Goal: Task Accomplishment & Management: Manage account settings

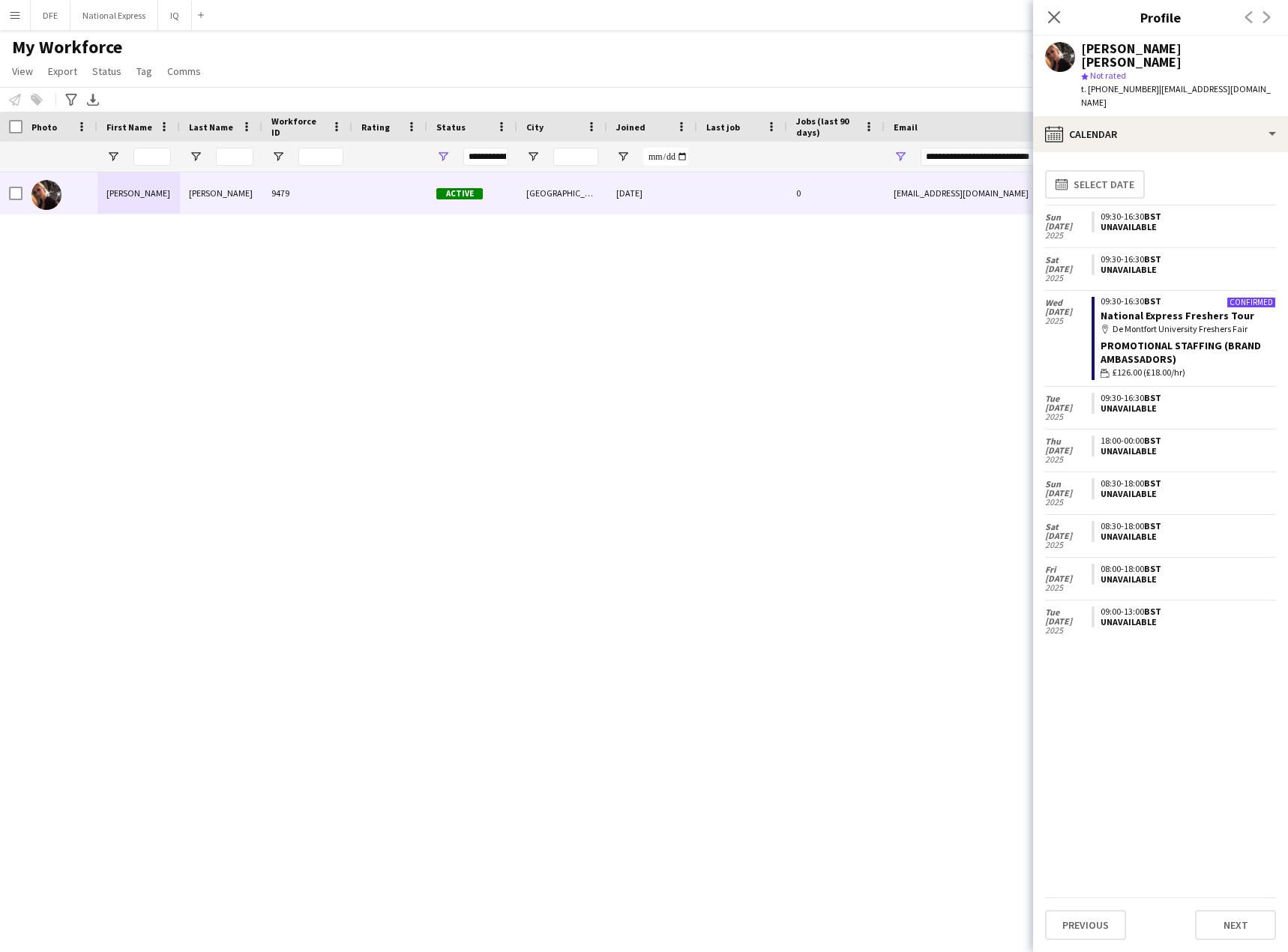
drag, startPoint x: 1053, startPoint y: 17, endPoint x: 1030, endPoint y: 17, distance: 23.0
click at [1048, 17] on icon "Close pop-in" at bounding box center [1054, 17] width 12 height 12
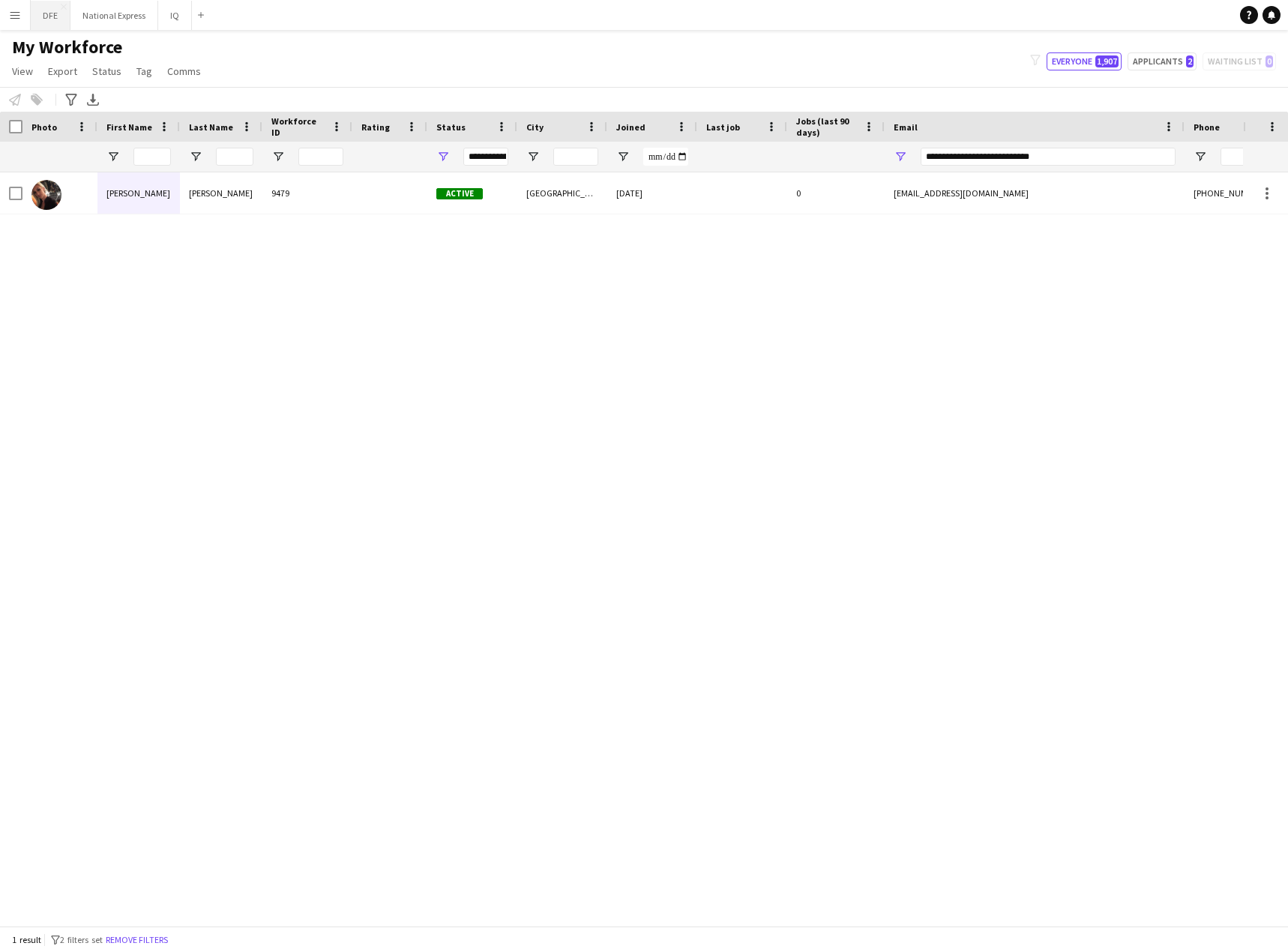
click at [49, 13] on button "DFE Close" at bounding box center [50, 15] width 40 height 29
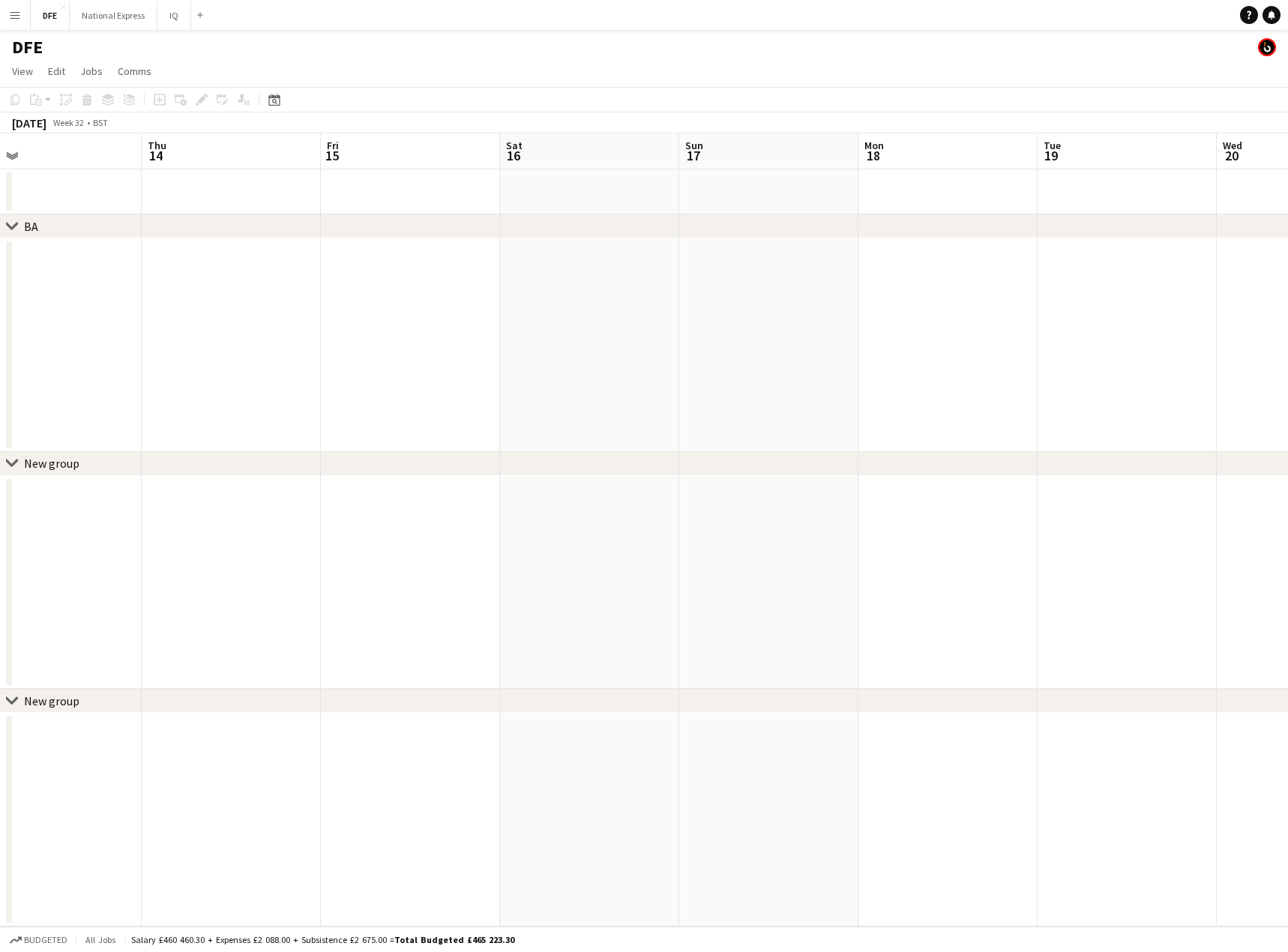
drag, startPoint x: 757, startPoint y: 398, endPoint x: 593, endPoint y: 364, distance: 167.5
click at [112, 371] on app-calendar-viewport "Sun 10 Mon 11 Tue 12 Wed 13 Thu 14 Fri 15 Sat 16 Sun 17 Mon 18 Tue 19 Wed 20 Th…" at bounding box center [644, 530] width 1288 height 793
drag, startPoint x: 1062, startPoint y: 368, endPoint x: 142, endPoint y: 357, distance: 920.1
click at [142, 357] on app-calendar-viewport "Mon 18 Tue 19 Wed 20 Thu 21 Fri 22 Sat 23 Sun 24 Mon 25 Tue 26 Wed 27 Thu 28 Fr…" at bounding box center [644, 530] width 1288 height 793
drag, startPoint x: 910, startPoint y: 344, endPoint x: 132, endPoint y: 315, distance: 778.5
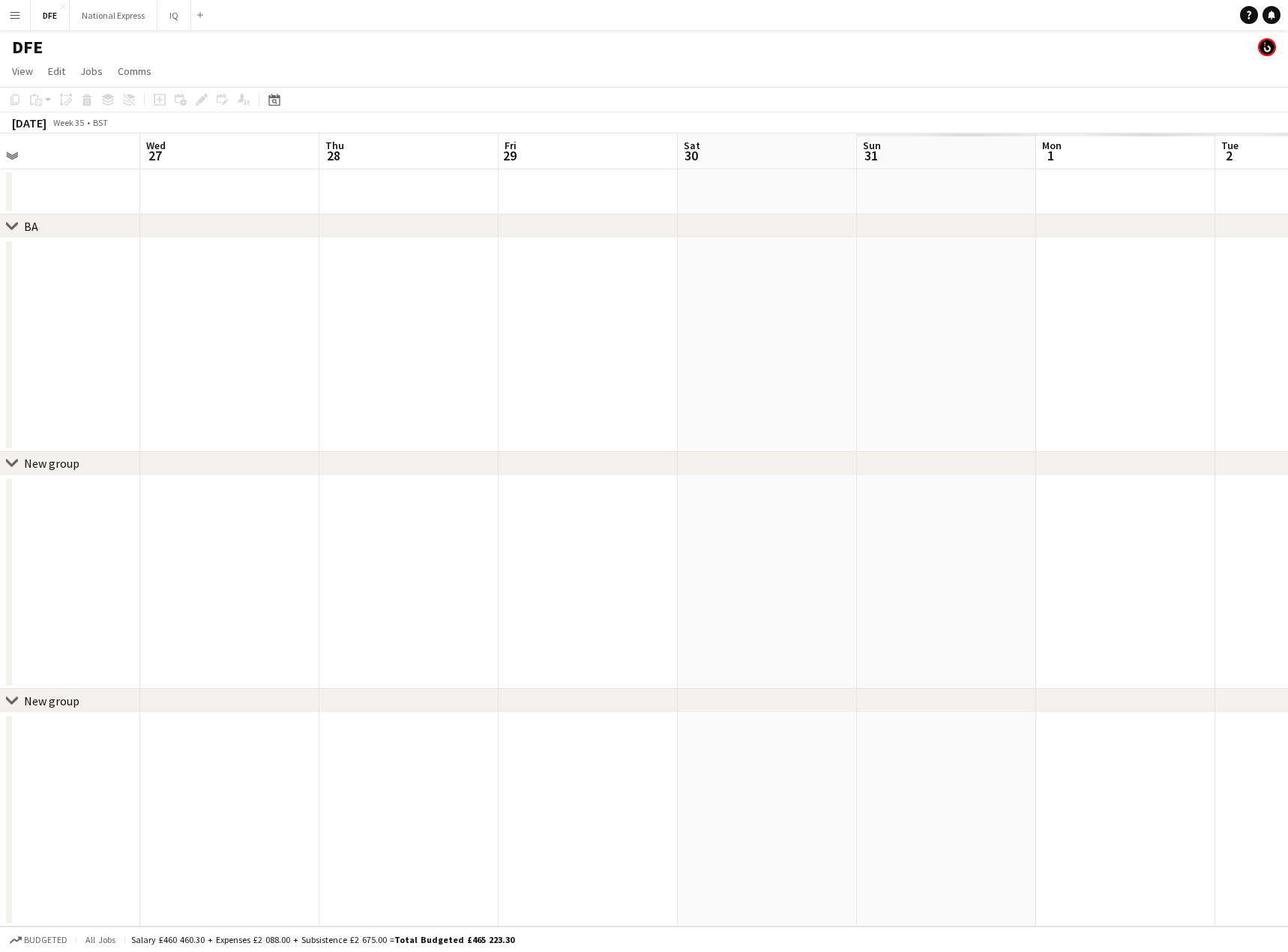
click at [132, 315] on app-calendar-viewport "Sat 23 Sun 24 Mon 25 Tue 26 Wed 27 Thu 28 Fri 29 Sat 30 Sun 31 Mon 1 Tue 2 Wed …" at bounding box center [644, 530] width 1288 height 793
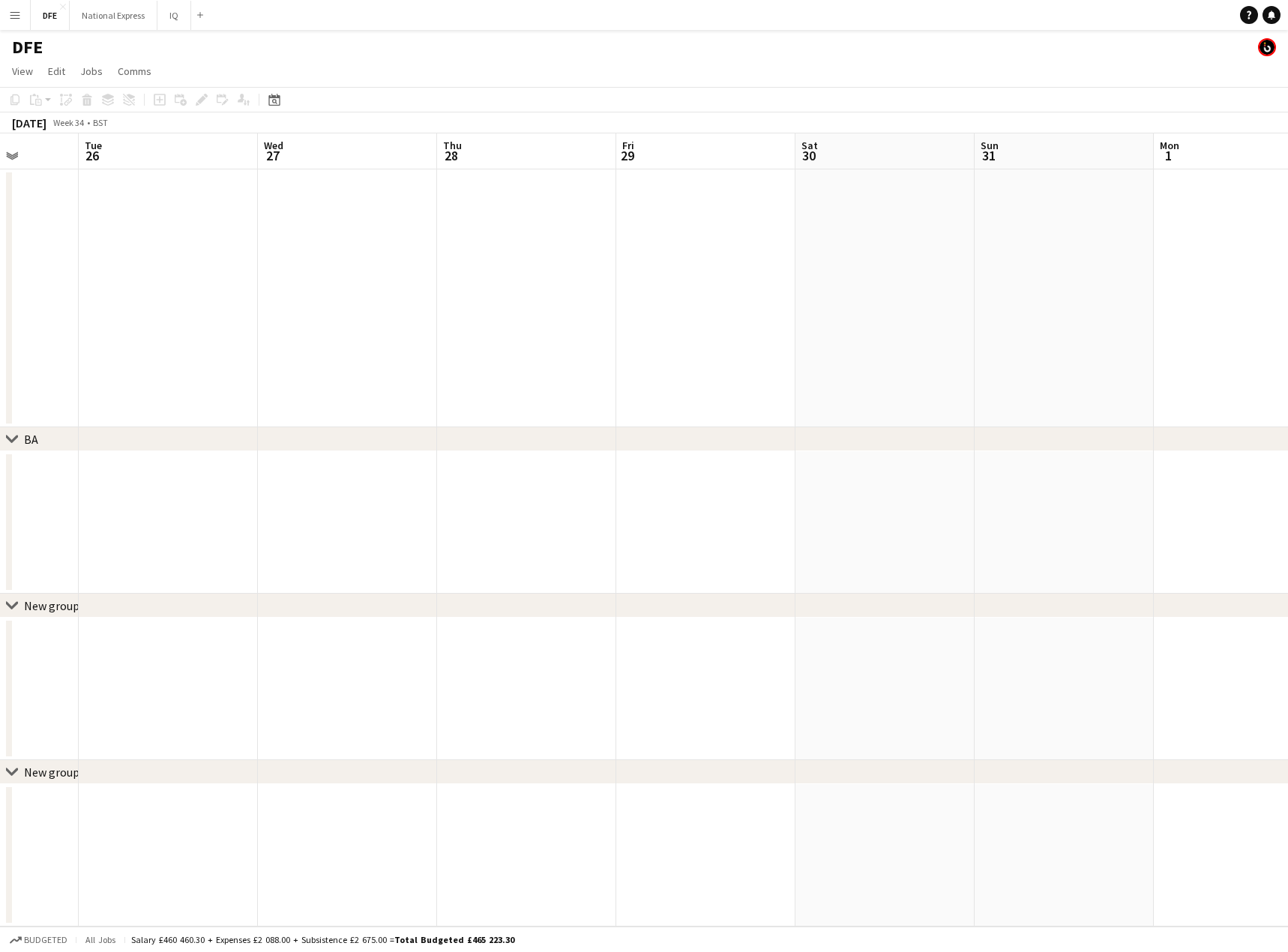
drag, startPoint x: 644, startPoint y: 322, endPoint x: 234, endPoint y: 321, distance: 410.0
click at [0, 324] on html "Menu Boards Boards Boards All jobs Status Workforce Workforce My Workforce Recr…" at bounding box center [644, 476] width 1288 height 952
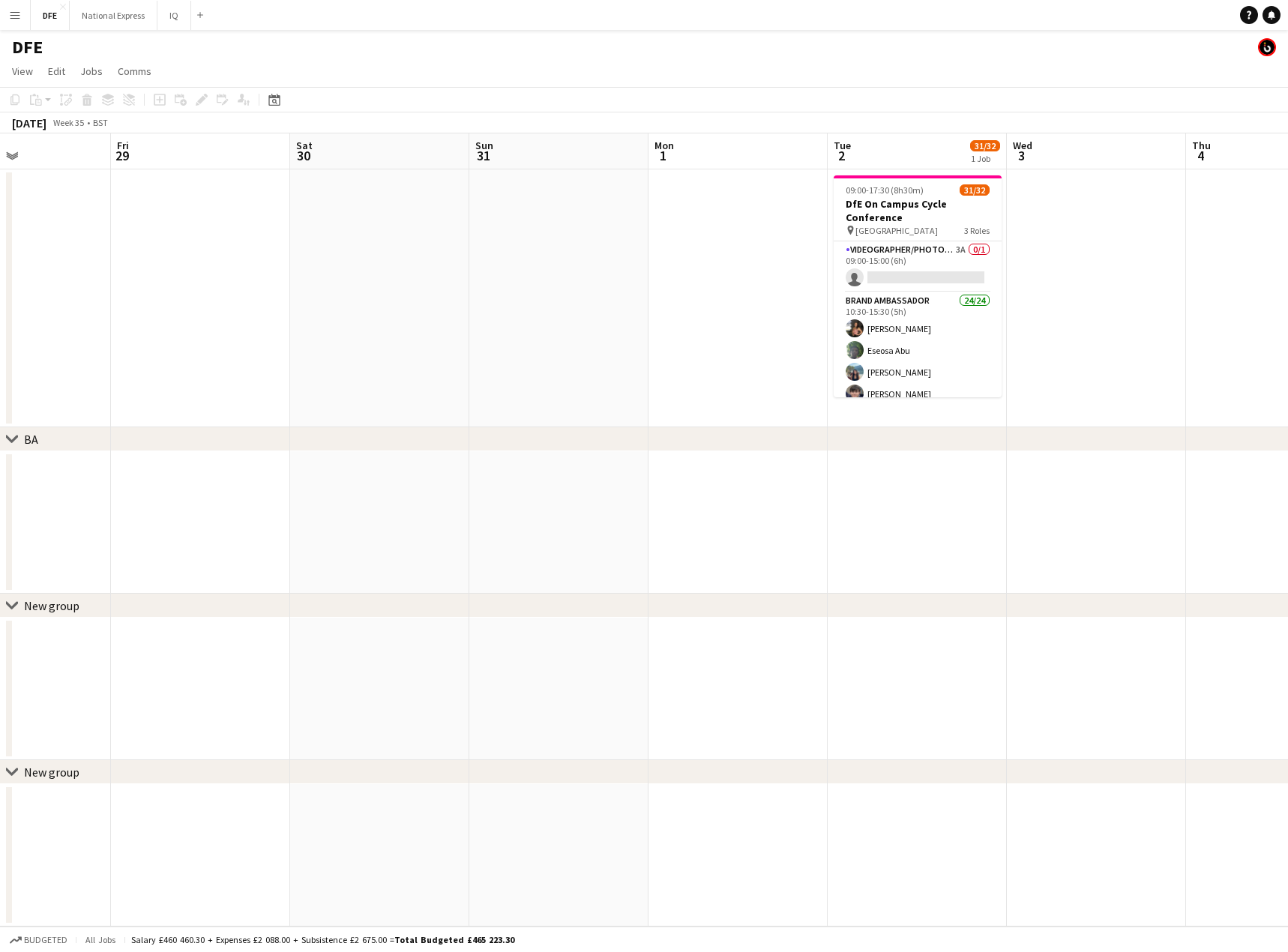
drag, startPoint x: 217, startPoint y: 332, endPoint x: 355, endPoint y: 321, distance: 138.4
click at [0, 324] on html "Menu Boards Boards Boards All jobs Status Workforce Workforce My Workforce Recr…" at bounding box center [644, 476] width 1288 height 952
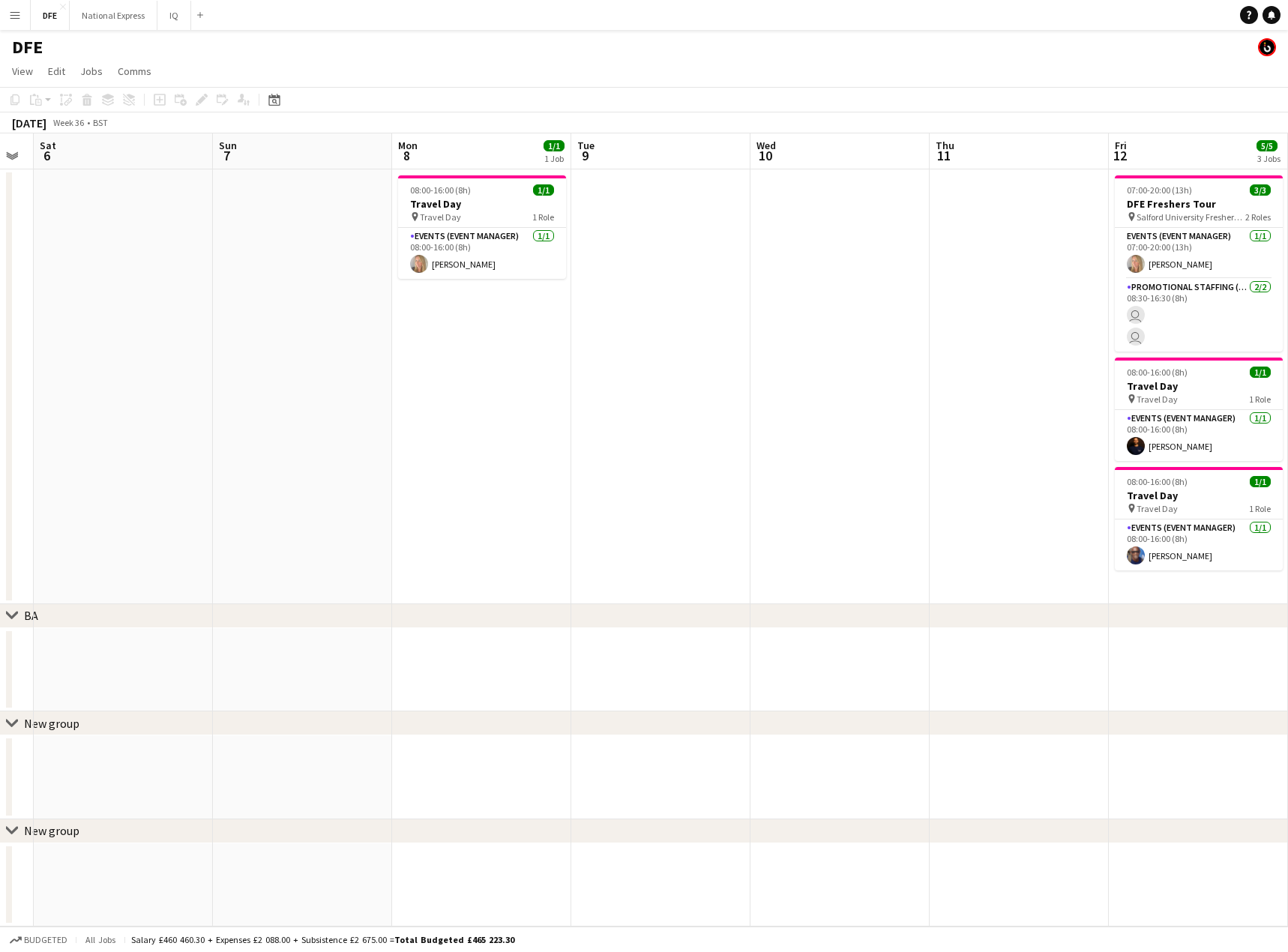
drag, startPoint x: 99, startPoint y: 330, endPoint x: 1013, endPoint y: 284, distance: 915.2
click at [62, 315] on app-calendar-viewport "Wed 3 Thu 4 Fri 5 Sat 6 Sun 7 Mon 8 1/1 1 Job Tue 9 Wed 10 Thu 11 Fri 12 5/5 3 …" at bounding box center [644, 530] width 1288 height 793
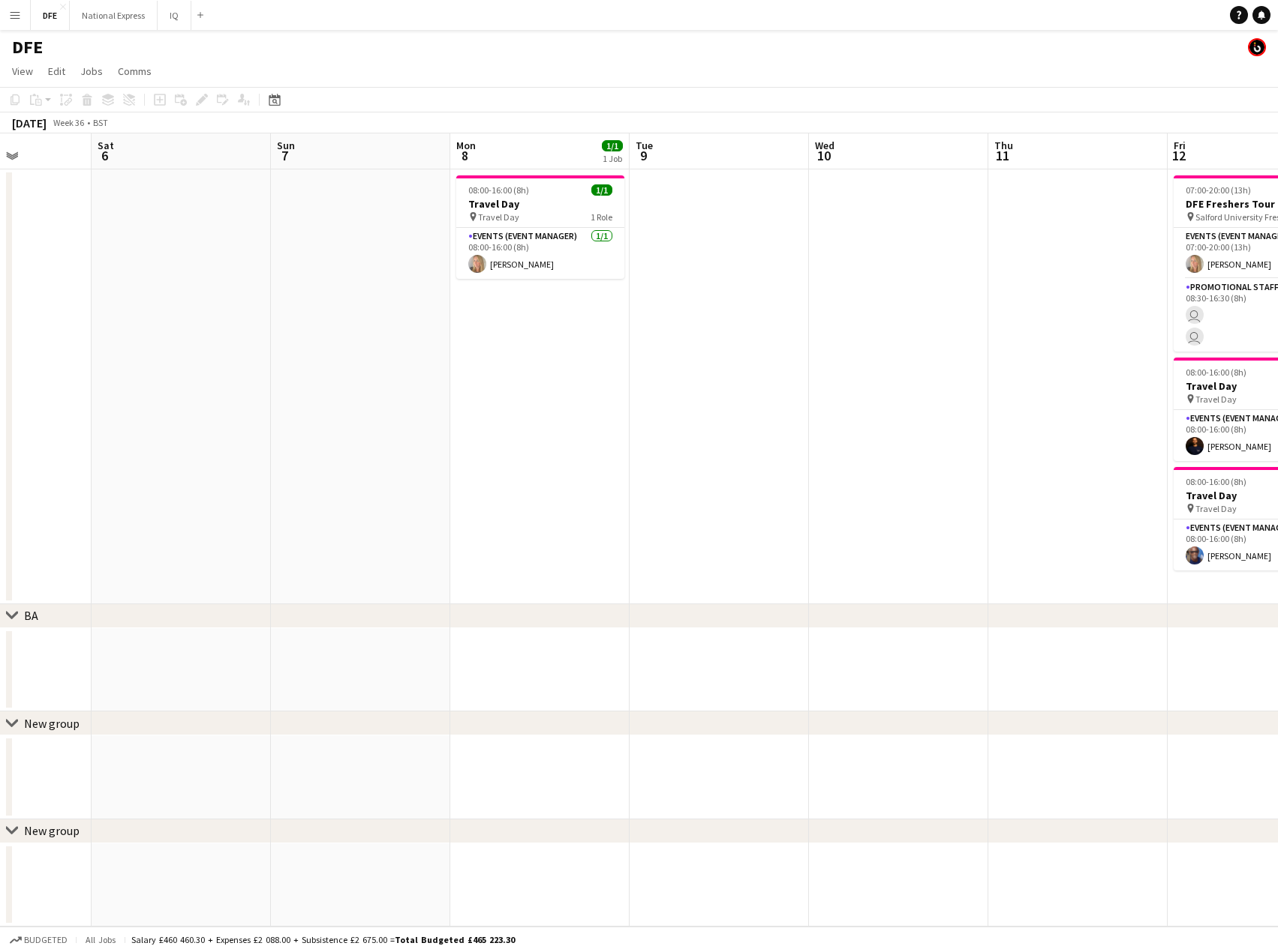
click at [0, 307] on html "Menu Boards Boards Boards All jobs Status Workforce Workforce My Workforce Recr…" at bounding box center [639, 476] width 1278 height 952
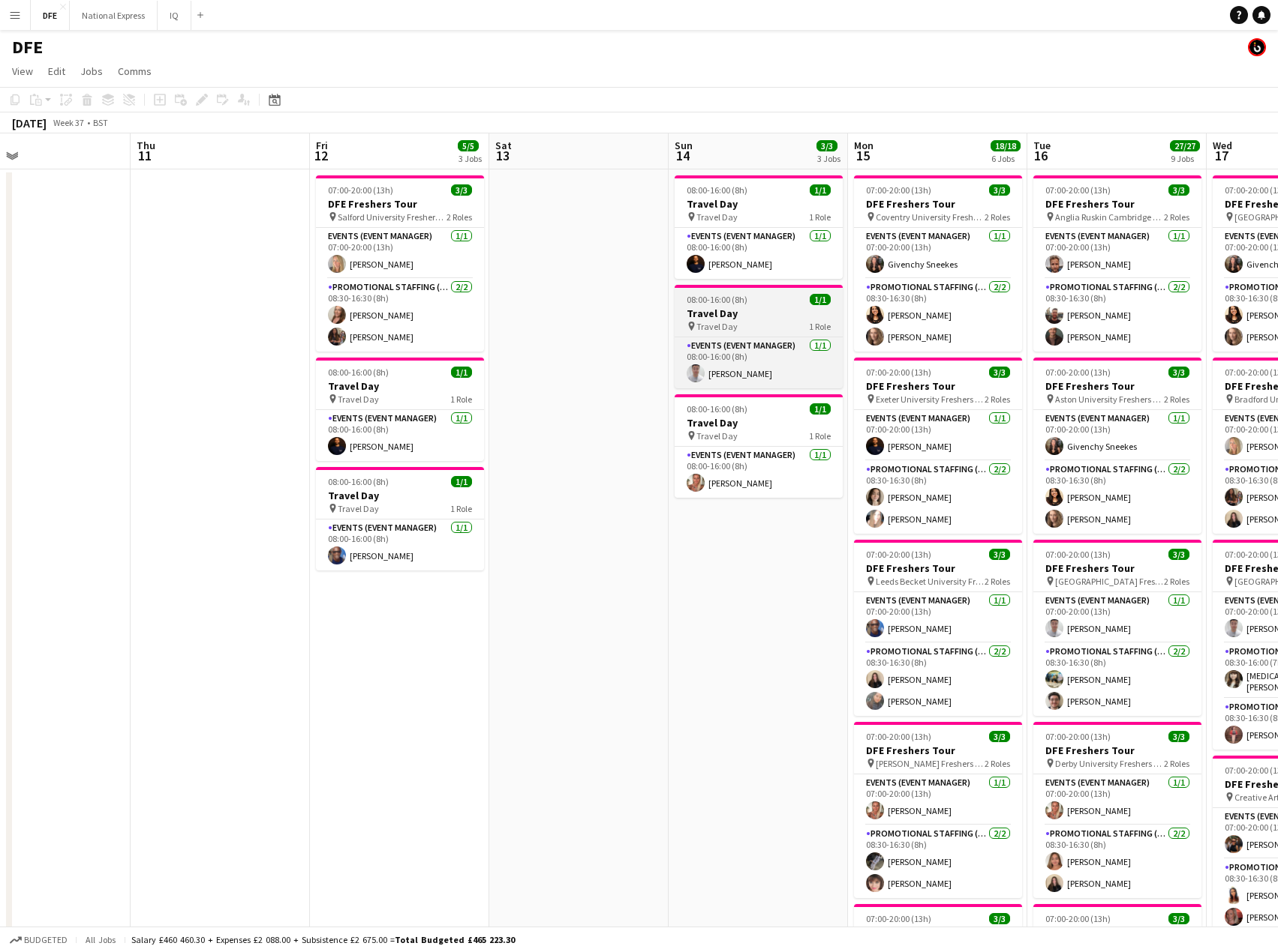
drag, startPoint x: -169, startPoint y: 297, endPoint x: 680, endPoint y: 291, distance: 849.0
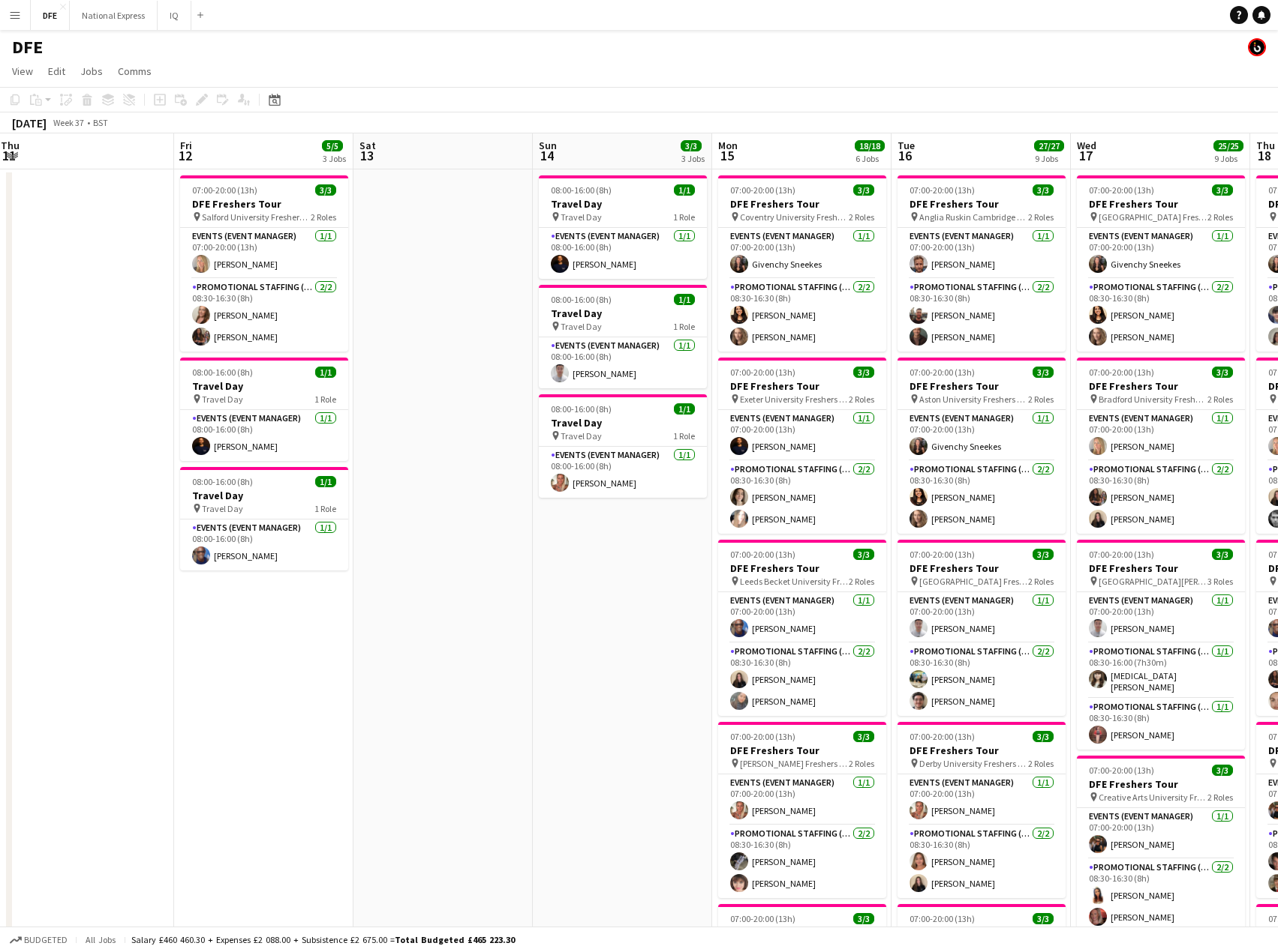
drag, startPoint x: -143, startPoint y: 295, endPoint x: -151, endPoint y: 292, distance: 8.5
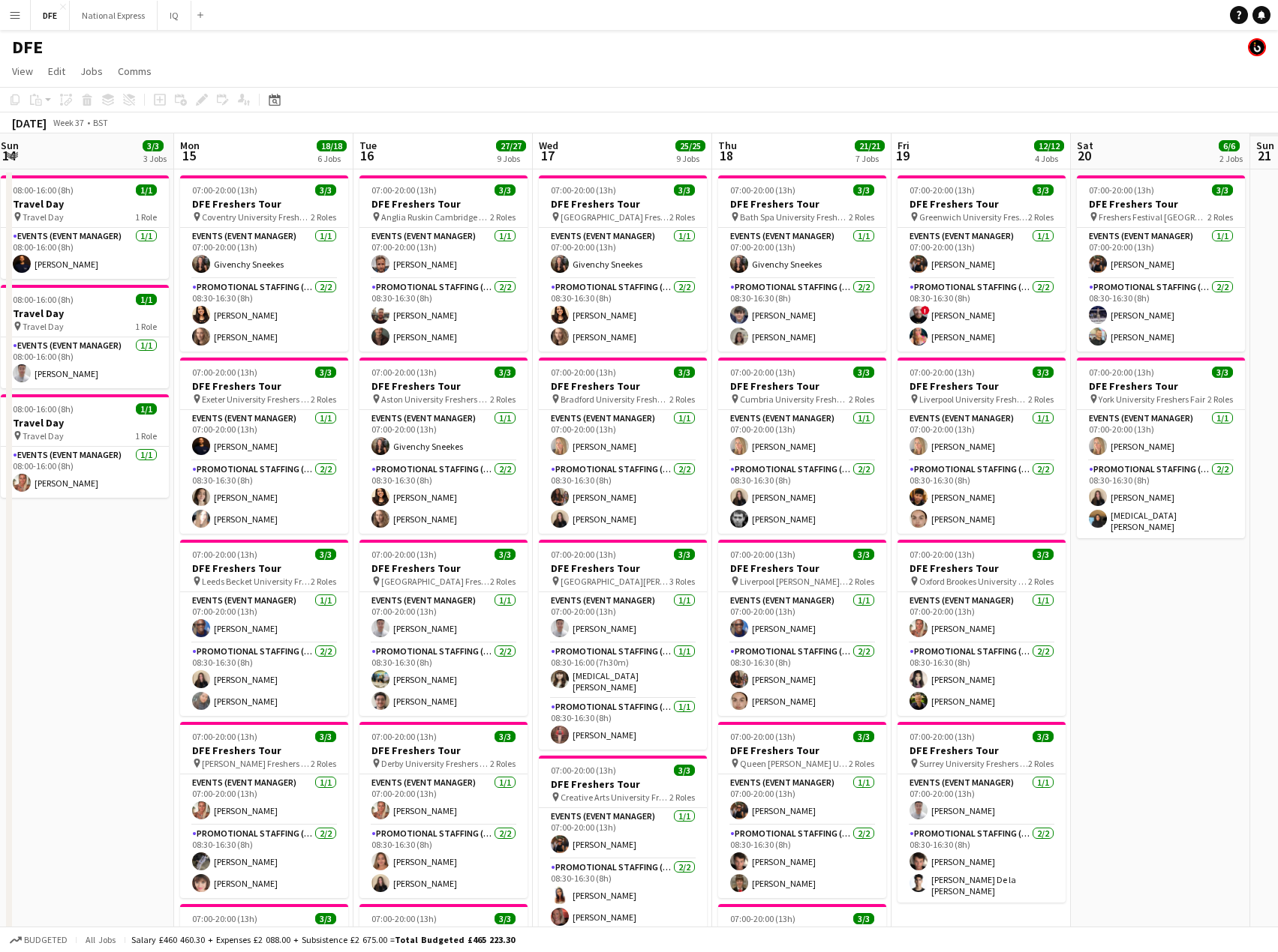
scroll to position [0, 515]
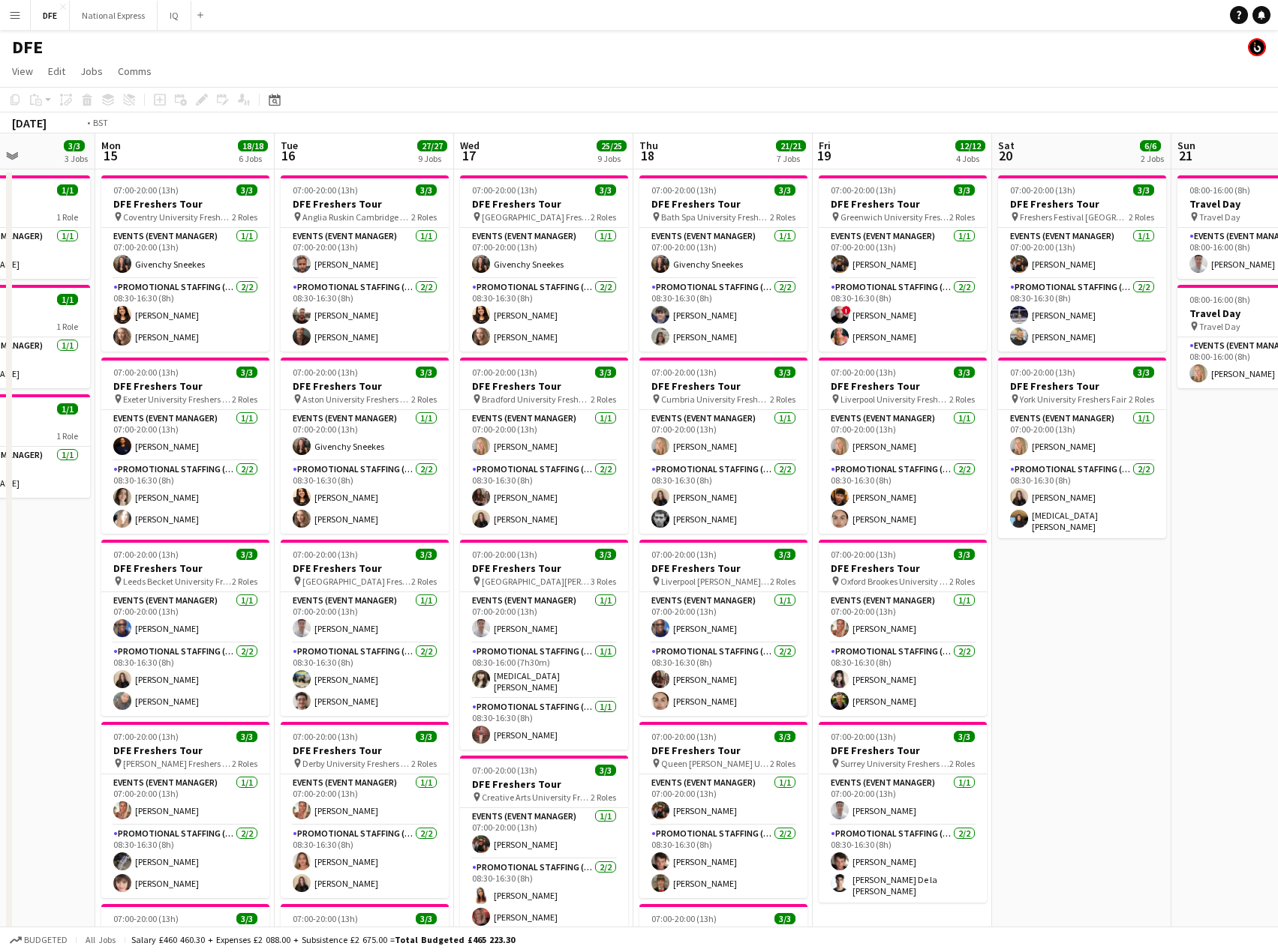
drag, startPoint x: 565, startPoint y: 365, endPoint x: 220, endPoint y: 342, distance: 345.8
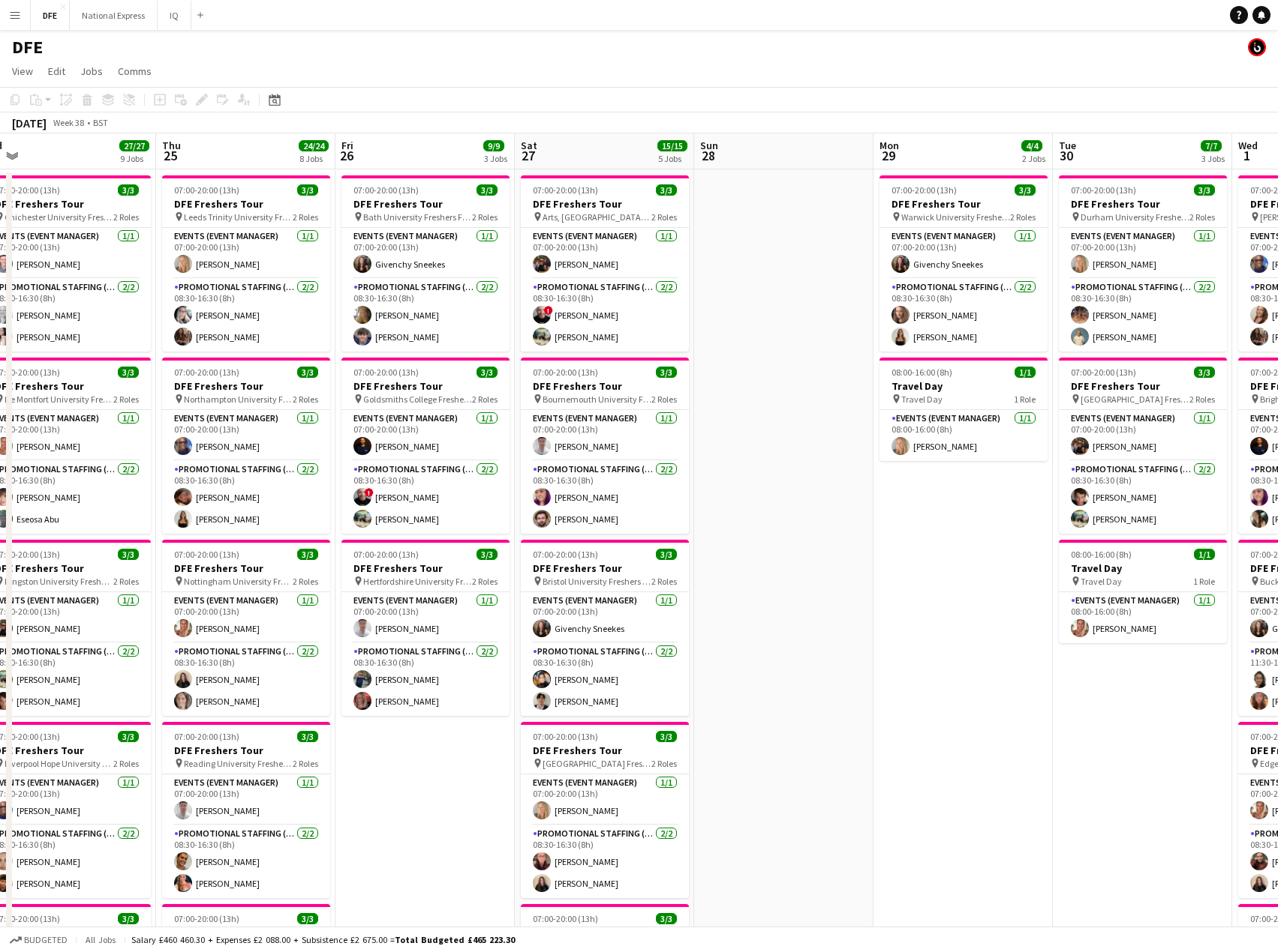
drag, startPoint x: 910, startPoint y: 357, endPoint x: -172, endPoint y: 331, distance: 1082.3
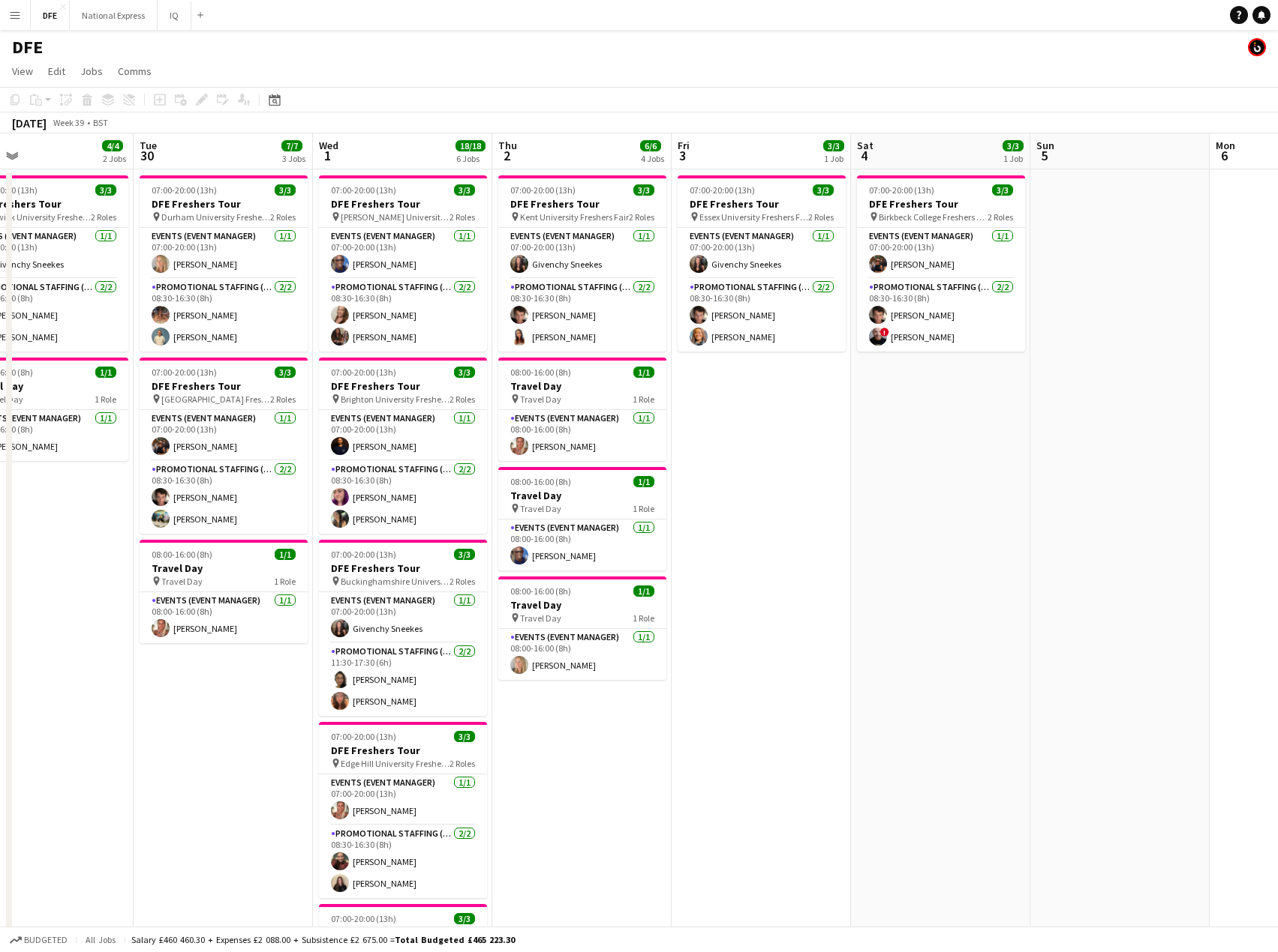
drag, startPoint x: 257, startPoint y: 340, endPoint x: -215, endPoint y: 331, distance: 472.1
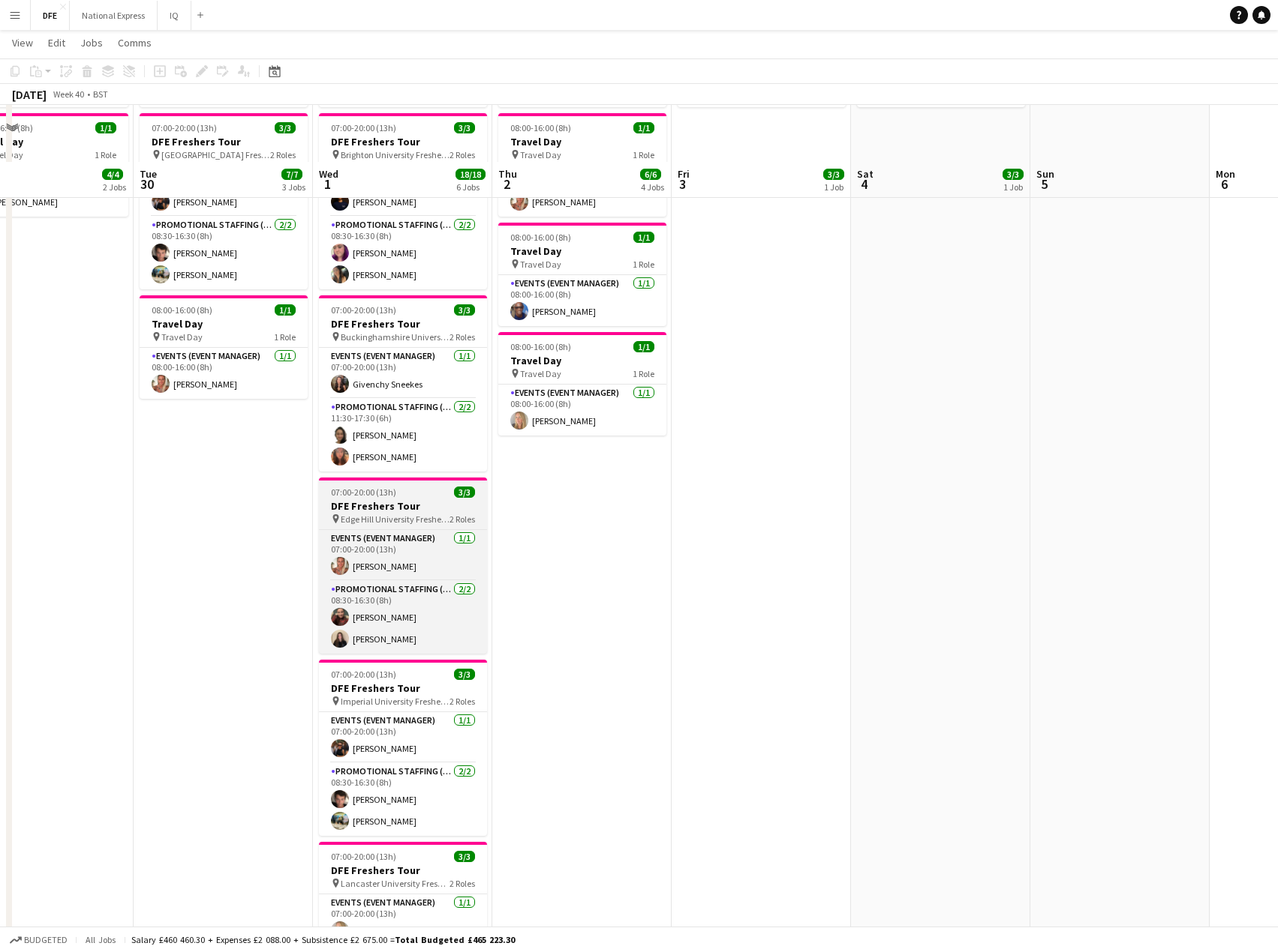
scroll to position [300, 0]
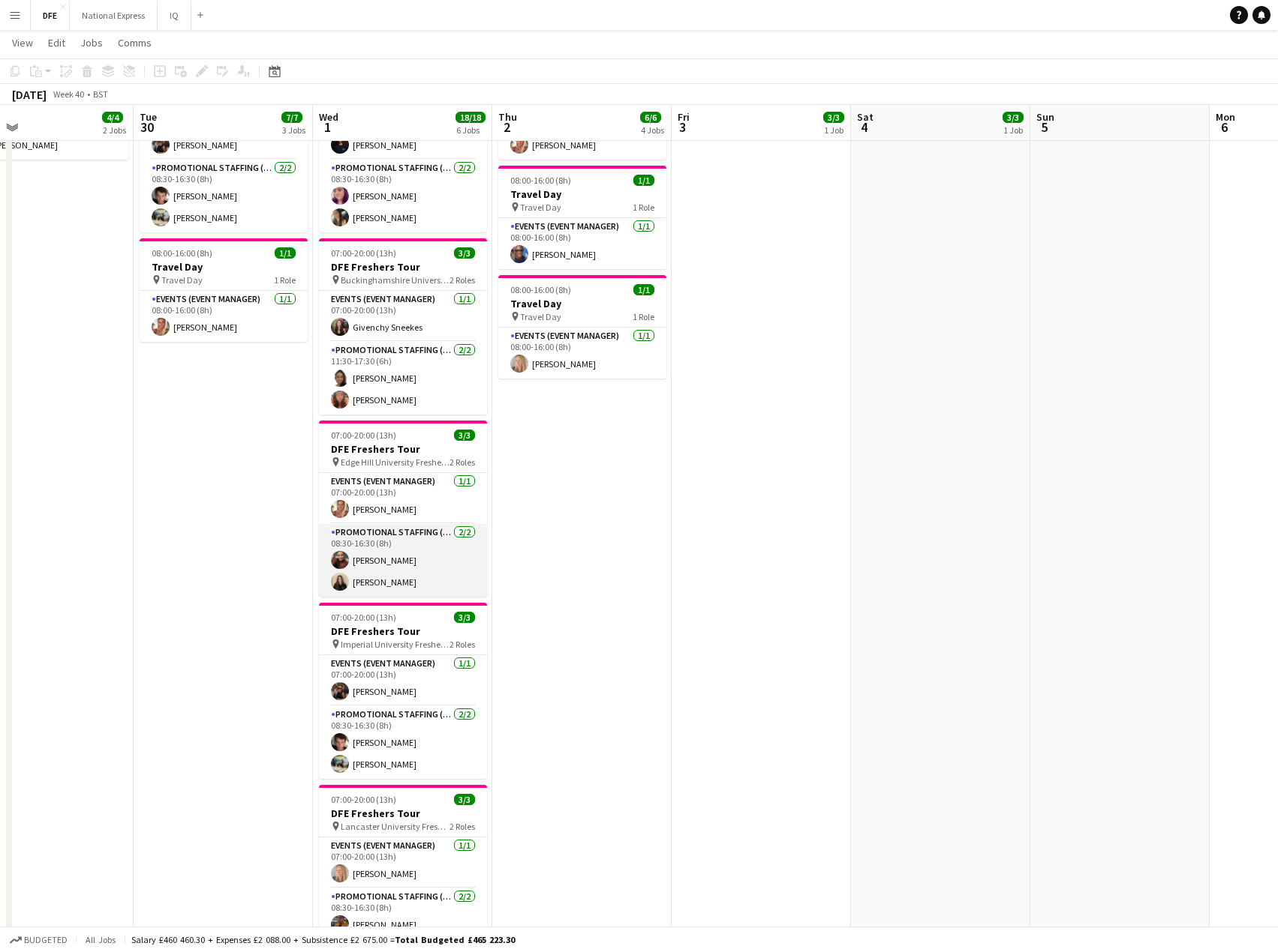
click at [400, 561] on app-card-role "Promotional Staffing (Brand Ambassadors) [DATE] 08:30-16:30 (8h) [PERSON_NAME] …" at bounding box center [403, 561] width 168 height 73
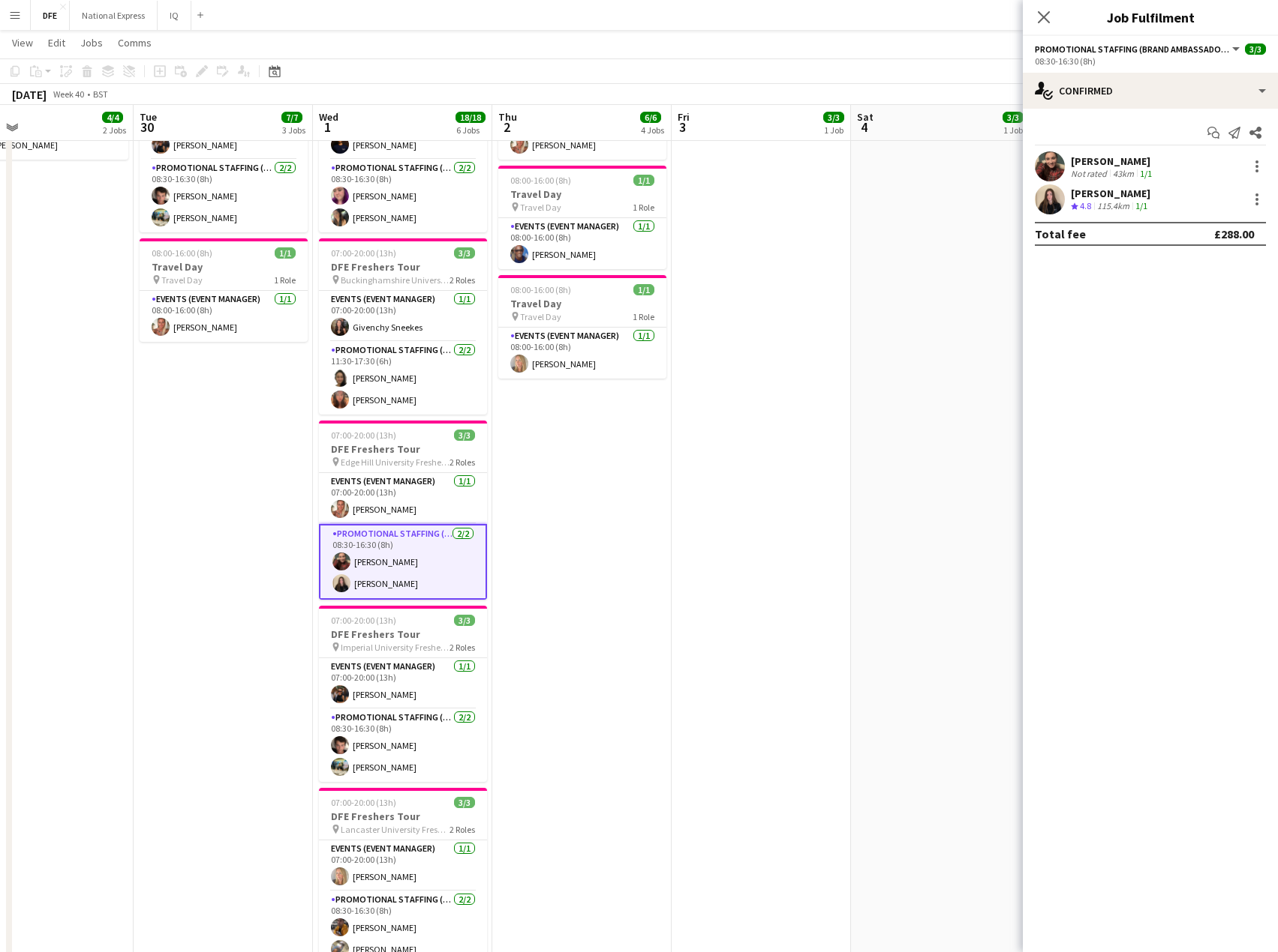
click at [1119, 159] on div "[PERSON_NAME]" at bounding box center [1112, 160] width 84 height 13
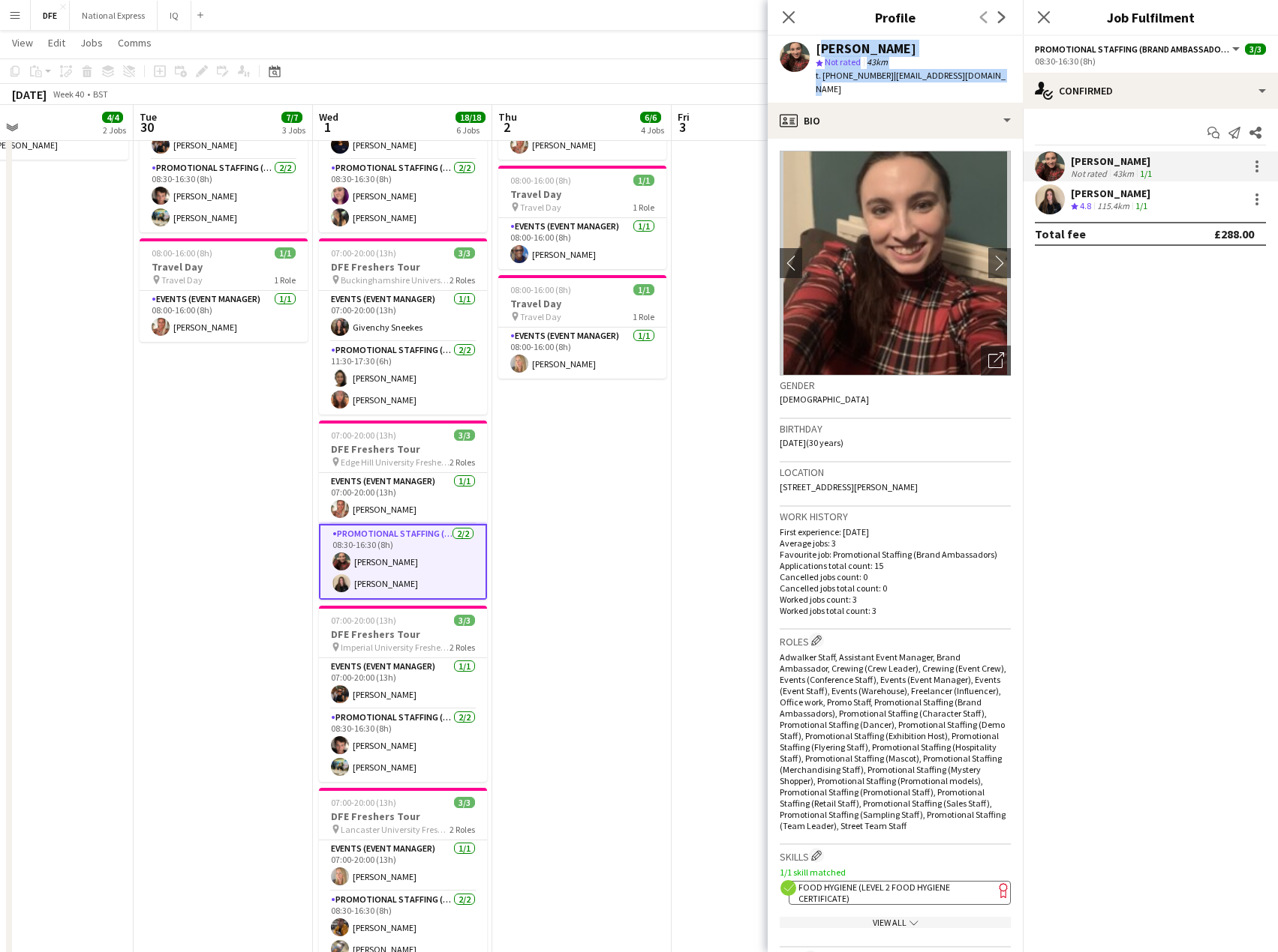
drag, startPoint x: 918, startPoint y: 68, endPoint x: 815, endPoint y: 48, distance: 104.9
click at [815, 48] on div "[PERSON_NAME] star Not rated 43km t. [PHONE_NUMBER] | [EMAIL_ADDRESS][DOMAIN_NA…" at bounding box center [895, 69] width 255 height 67
copy div "[PERSON_NAME] star Not rated 43km t. [PHONE_NUMBER] | [EMAIL_ADDRESS][DOMAIN_NA…"
click at [1153, 196] on div "[PERSON_NAME] Crew rating 4.8 115.4km 1/1" at bounding box center [1150, 200] width 255 height 30
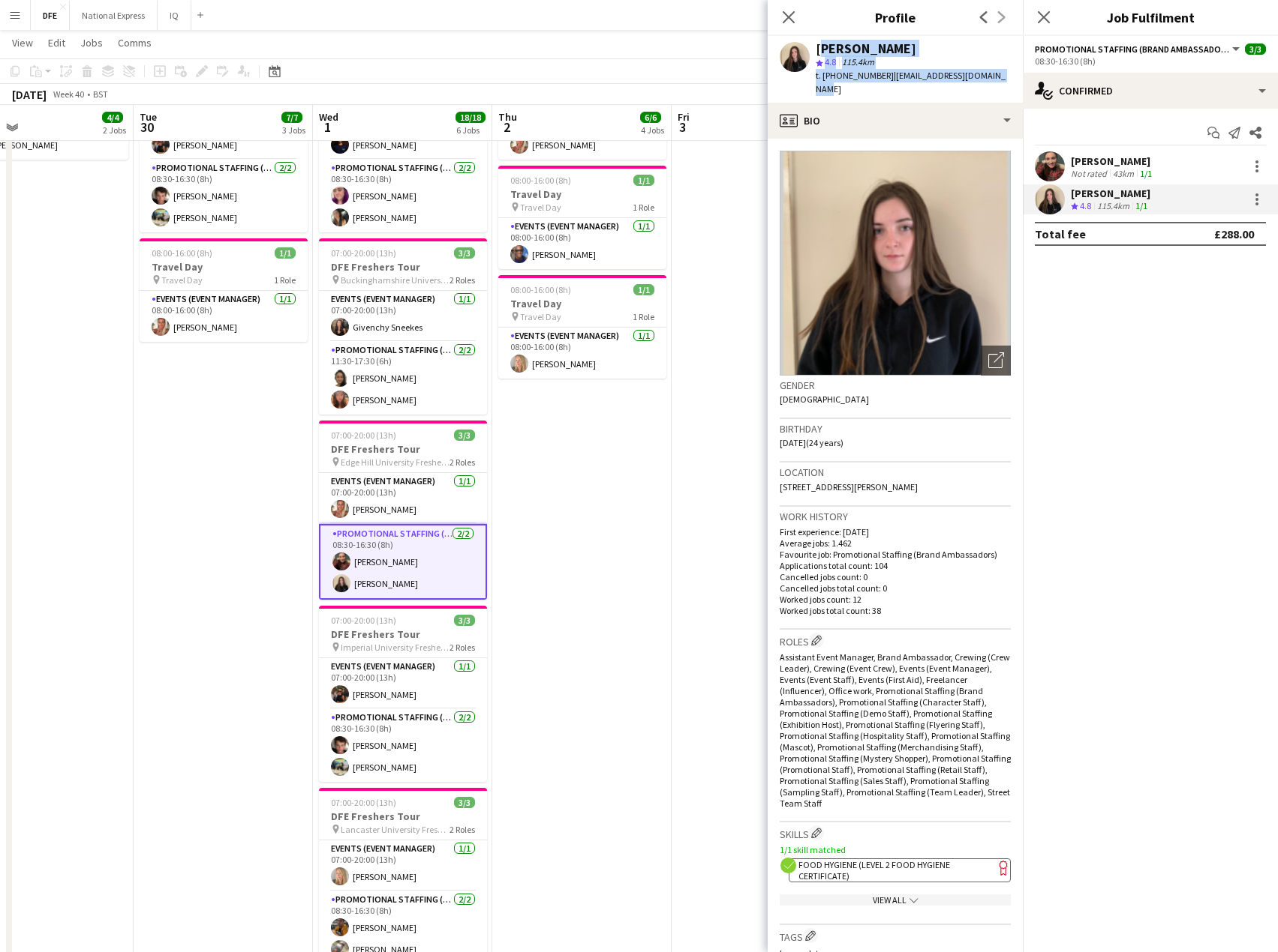
drag, startPoint x: 997, startPoint y: 75, endPoint x: 815, endPoint y: 48, distance: 184.0
click at [815, 48] on div "[PERSON_NAME] star 4.8 115.4km t. [PHONE_NUMBER] | [EMAIL_ADDRESS][DOMAIN_NAME]" at bounding box center [895, 69] width 255 height 67
copy div "[PERSON_NAME] star 4.8 115.4km t. [PHONE_NUMBER] | [EMAIL_ADDRESS][DOMAIN_NAME]"
click at [795, 14] on icon "Close pop-in" at bounding box center [788, 17] width 14 height 14
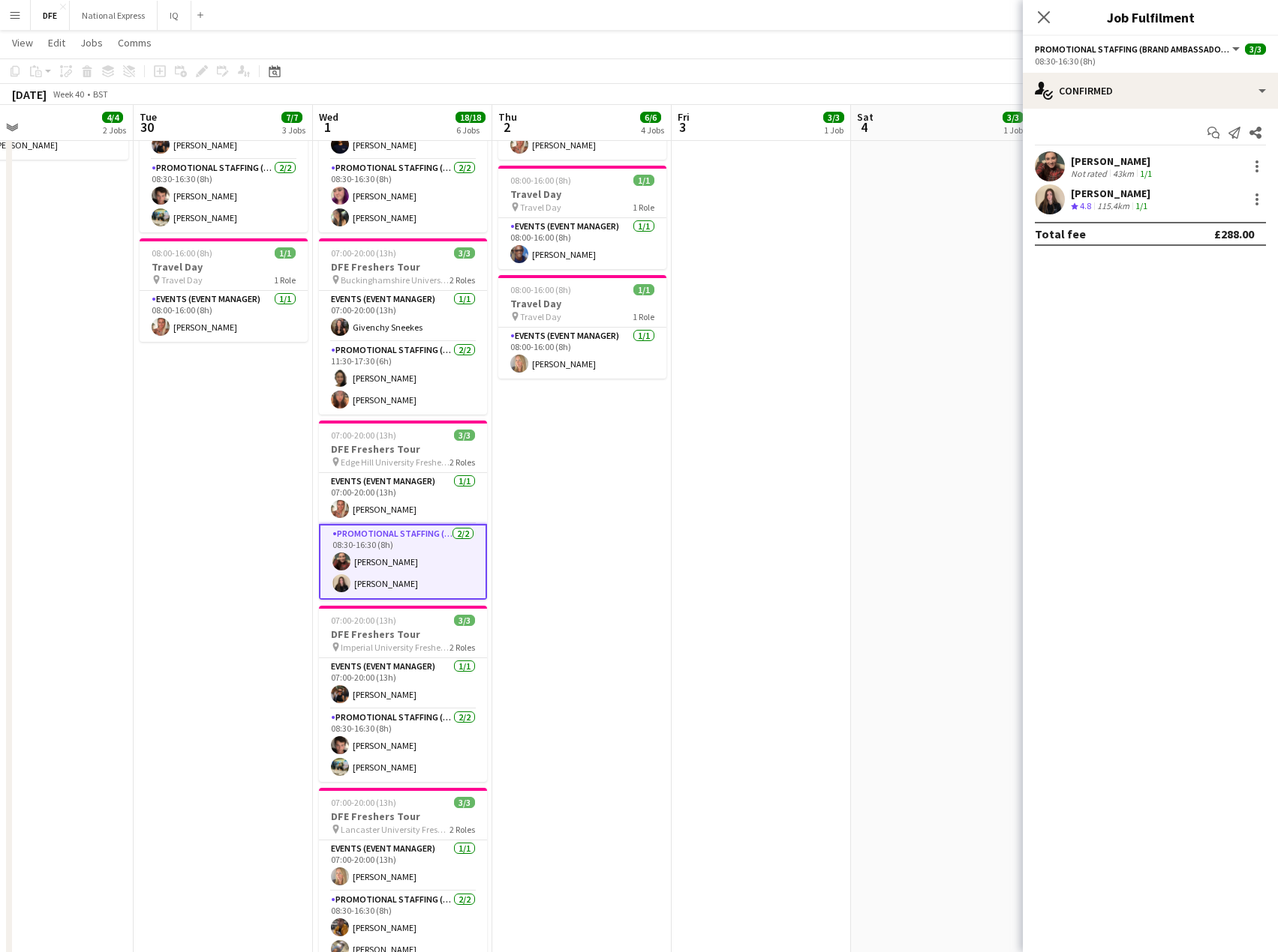
click at [1049, 14] on icon "Close pop-in" at bounding box center [1043, 17] width 12 height 12
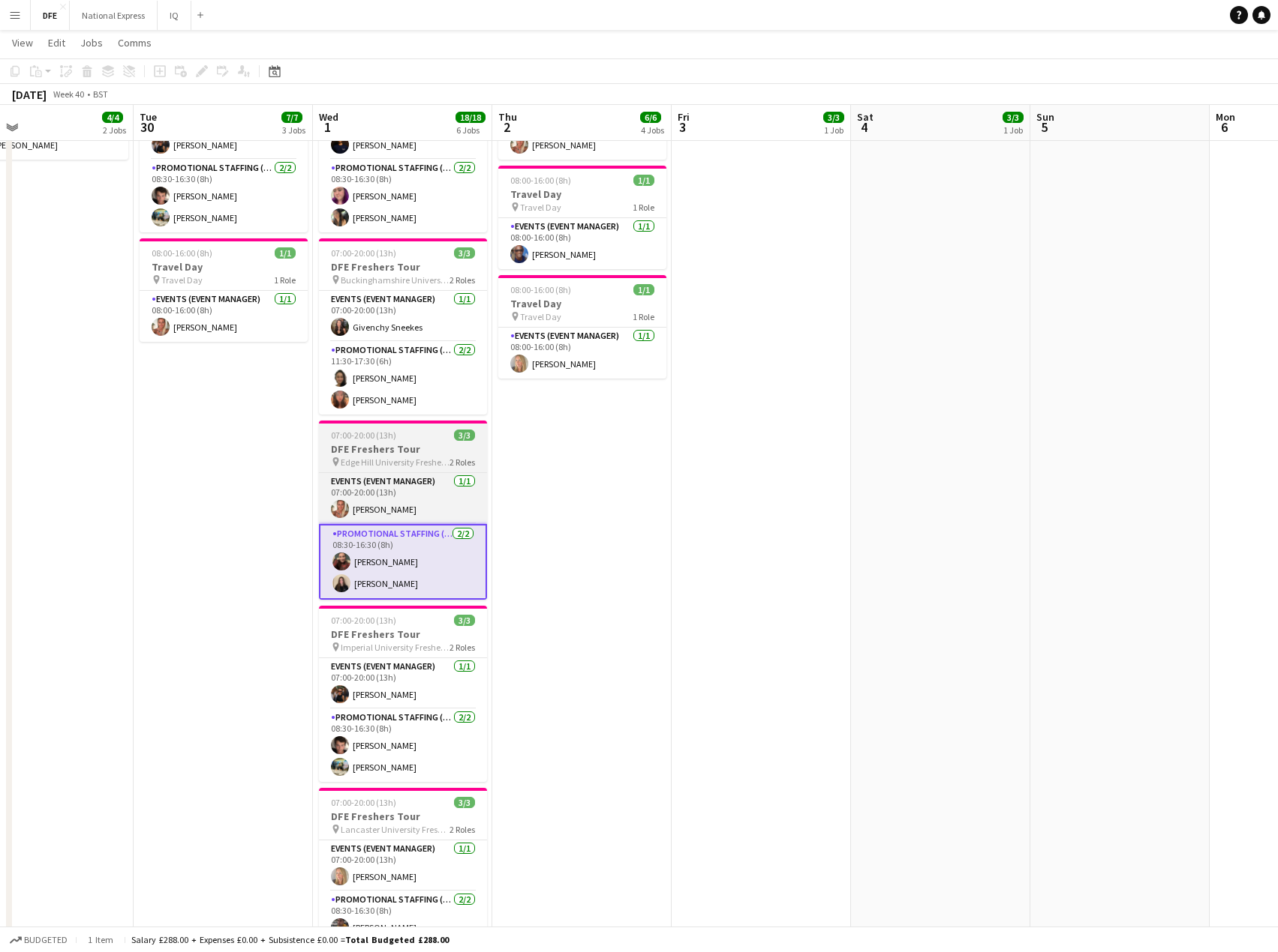
click at [416, 456] on span "Edge Hill University Freshers Fair" at bounding box center [395, 462] width 109 height 12
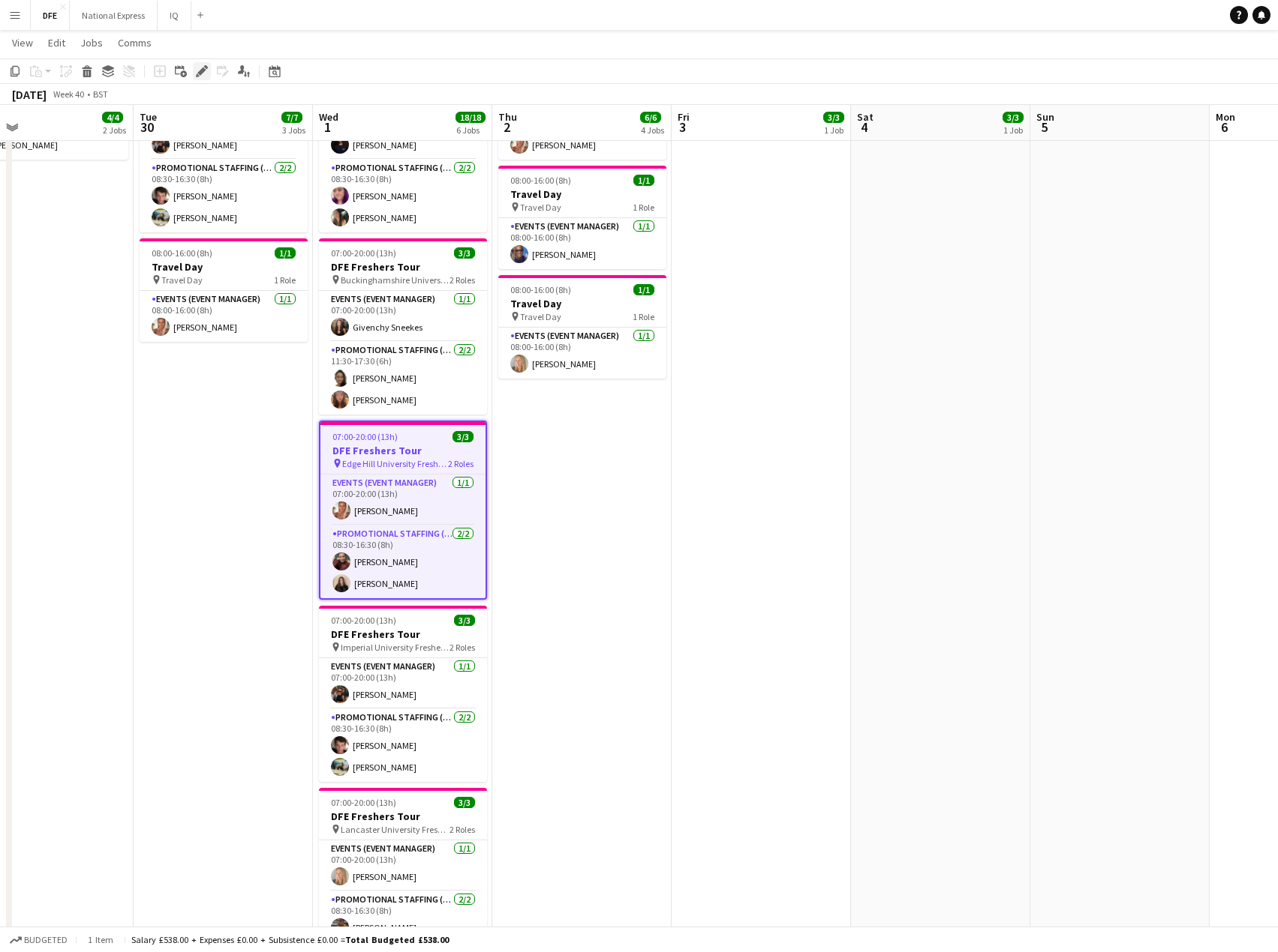
click at [199, 73] on icon at bounding box center [201, 71] width 8 height 8
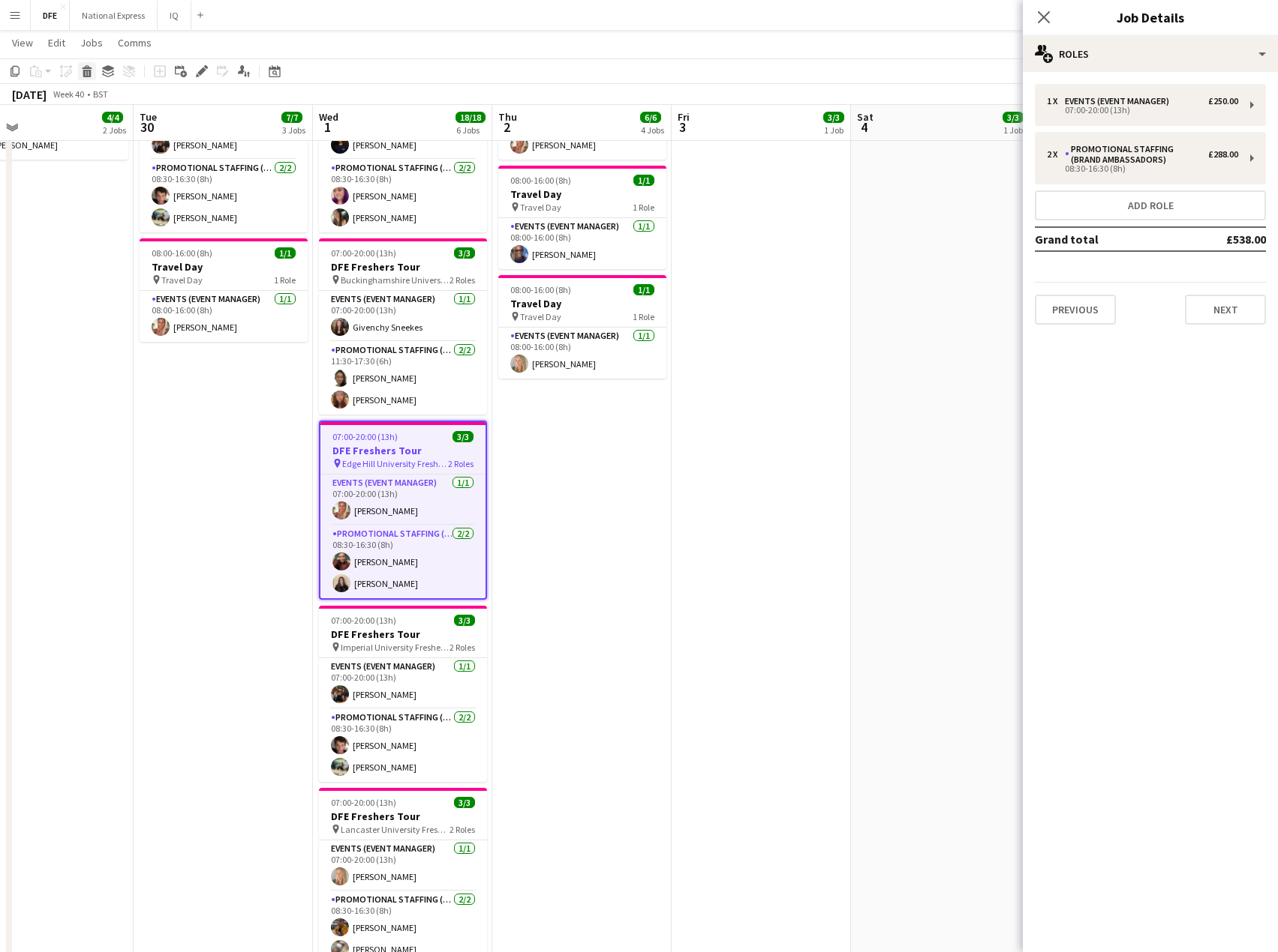
click at [83, 71] on icon "Delete" at bounding box center [87, 70] width 12 height 12
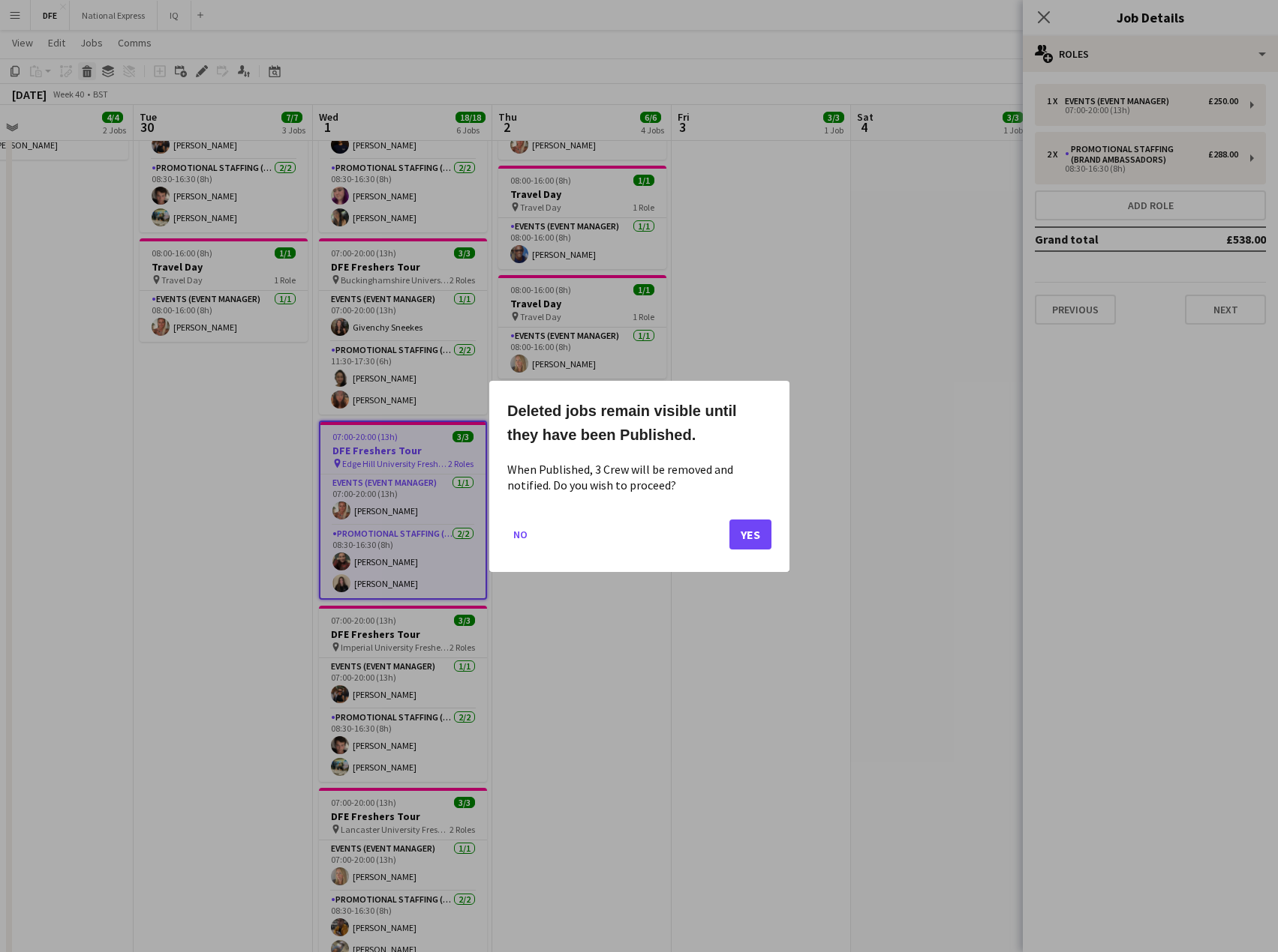
scroll to position [0, 0]
click at [742, 533] on button "Yes" at bounding box center [750, 534] width 42 height 30
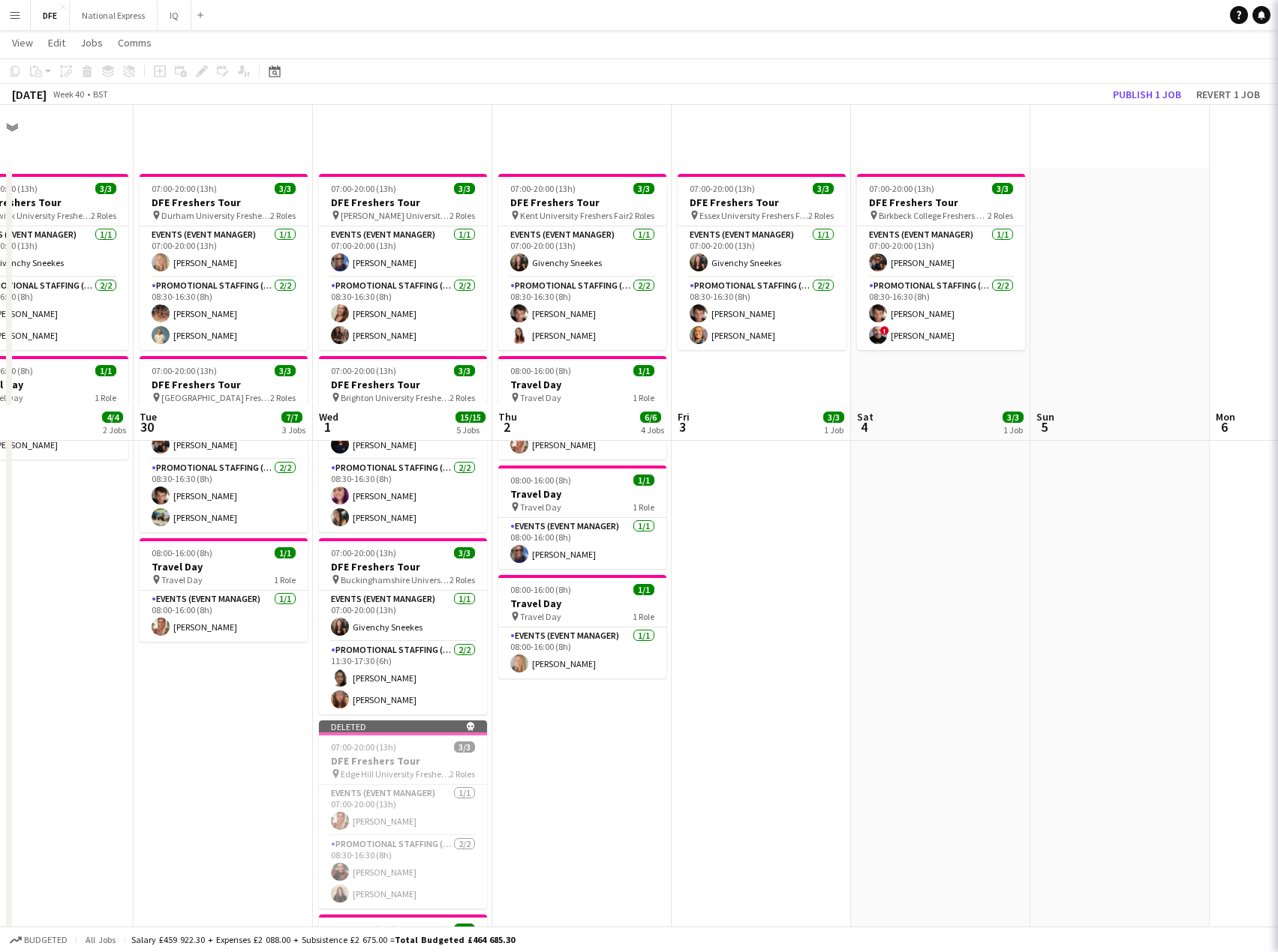
scroll to position [300, 0]
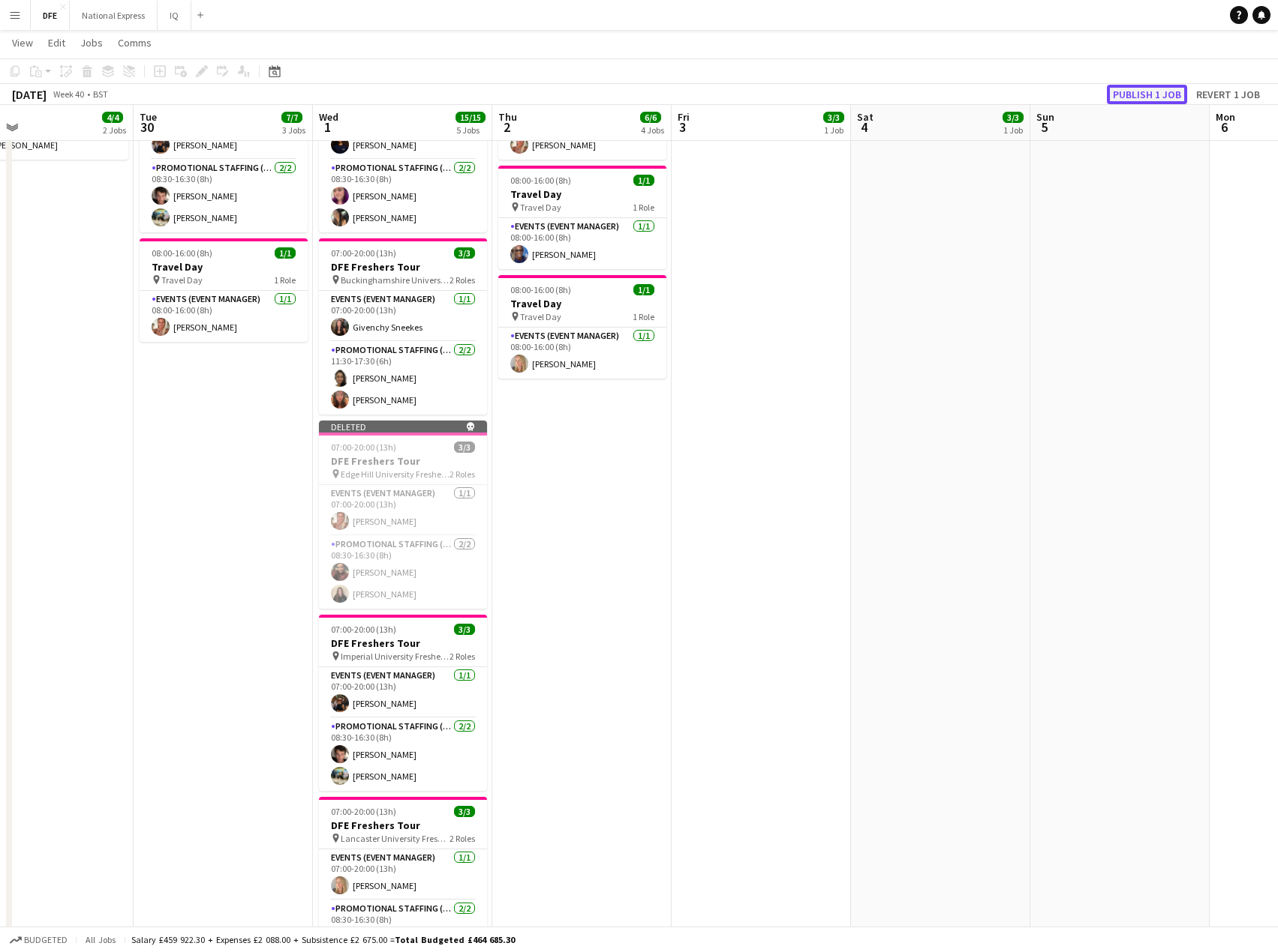
click at [1150, 95] on button "Publish 1 job" at bounding box center [1147, 94] width 80 height 20
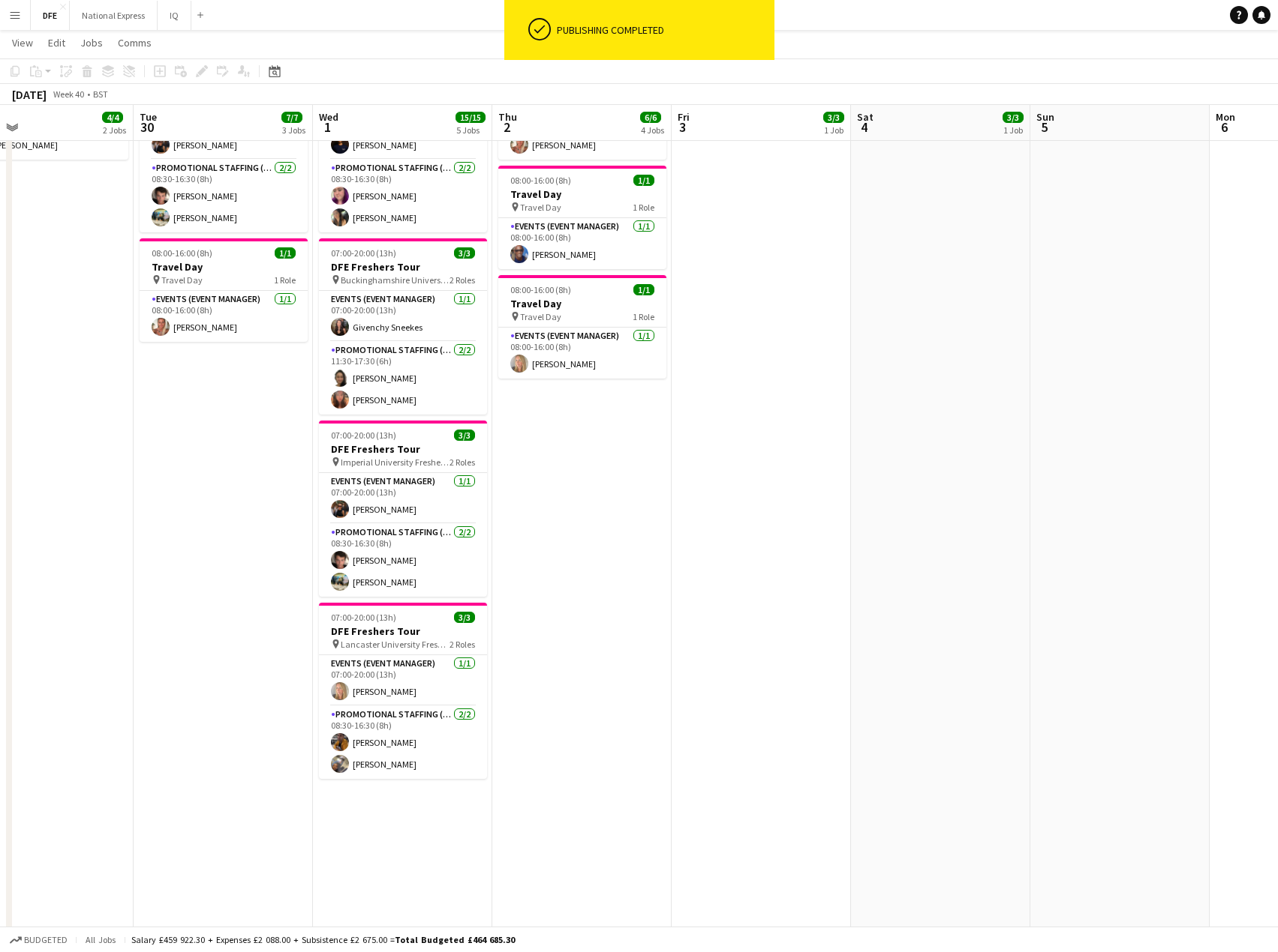
click at [849, 491] on app-date-cell "07:00-20:00 (13h) 3/3 DFE Freshers Tour pin Essex University Freshers Fair 2 Ro…" at bounding box center [761, 708] width 179 height 1680
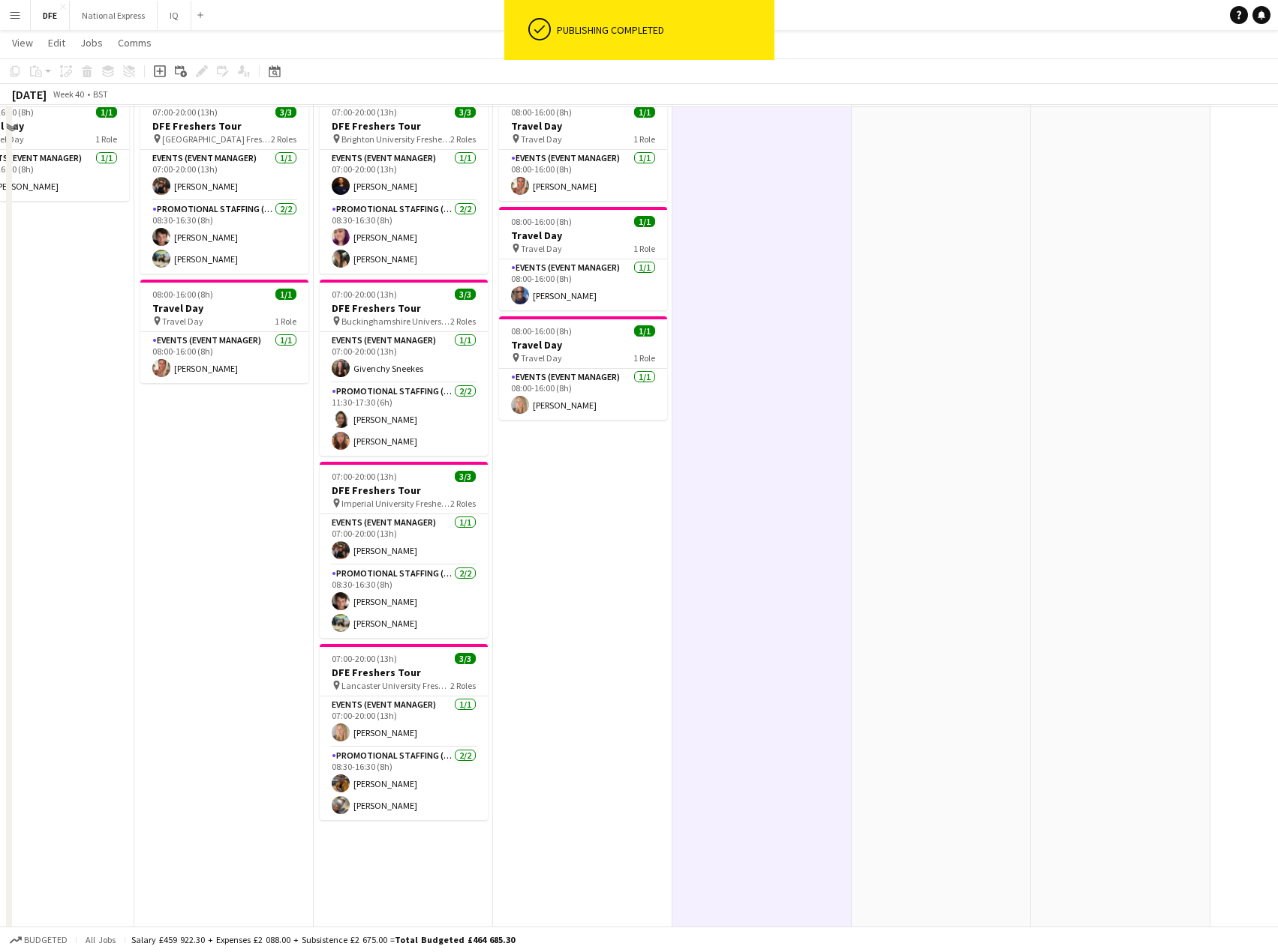
scroll to position [225, 0]
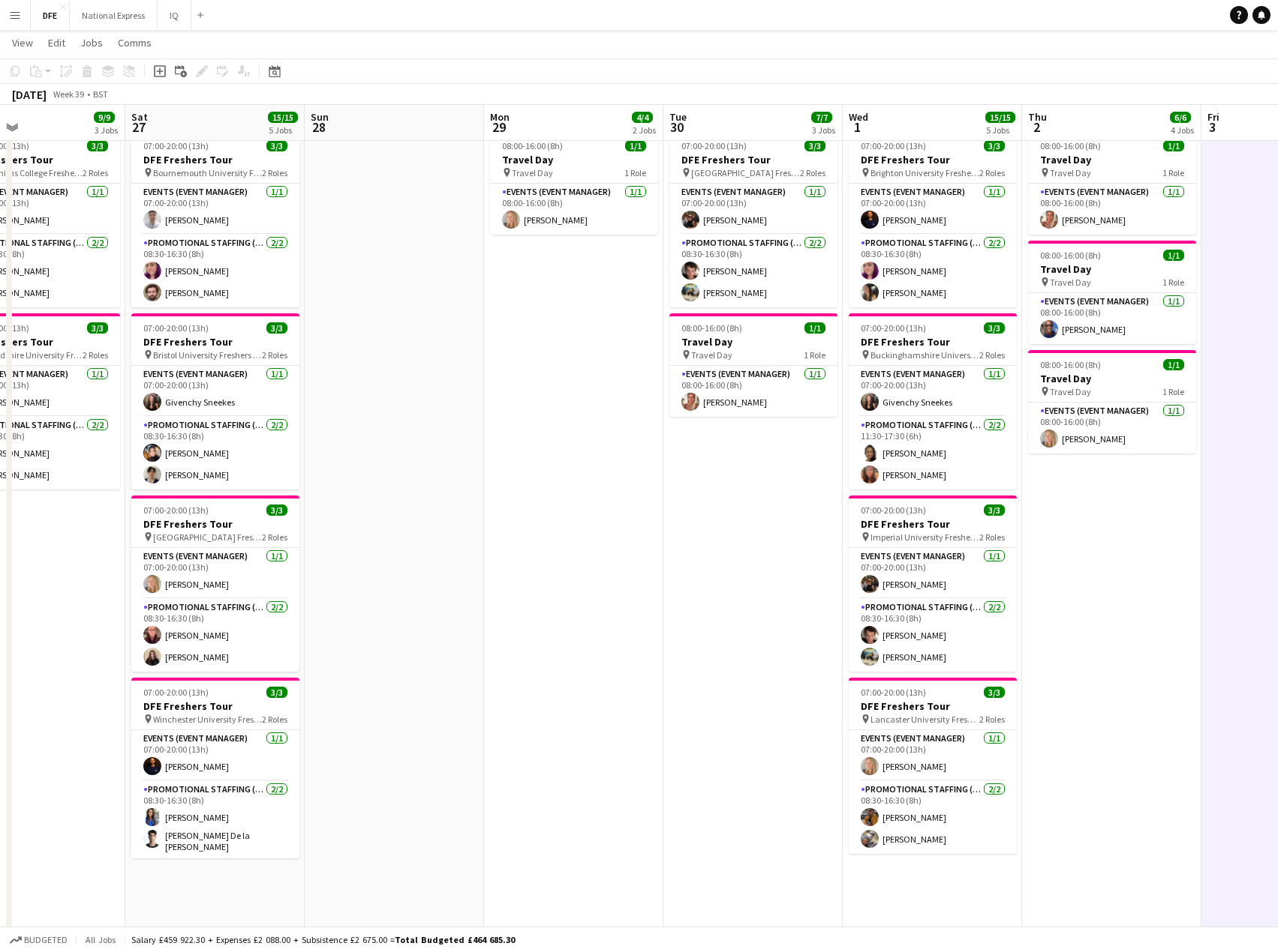
drag, startPoint x: 636, startPoint y: 544, endPoint x: 806, endPoint y: 531, distance: 170.5
click at [1160, 565] on app-calendar-viewport "Wed 24 27/27 9 Jobs Thu 25 24/24 8 Jobs Fri 26 9/9 3 Jobs Sat 27 15/15 5 Jobs S…" at bounding box center [639, 832] width 1278 height 1997
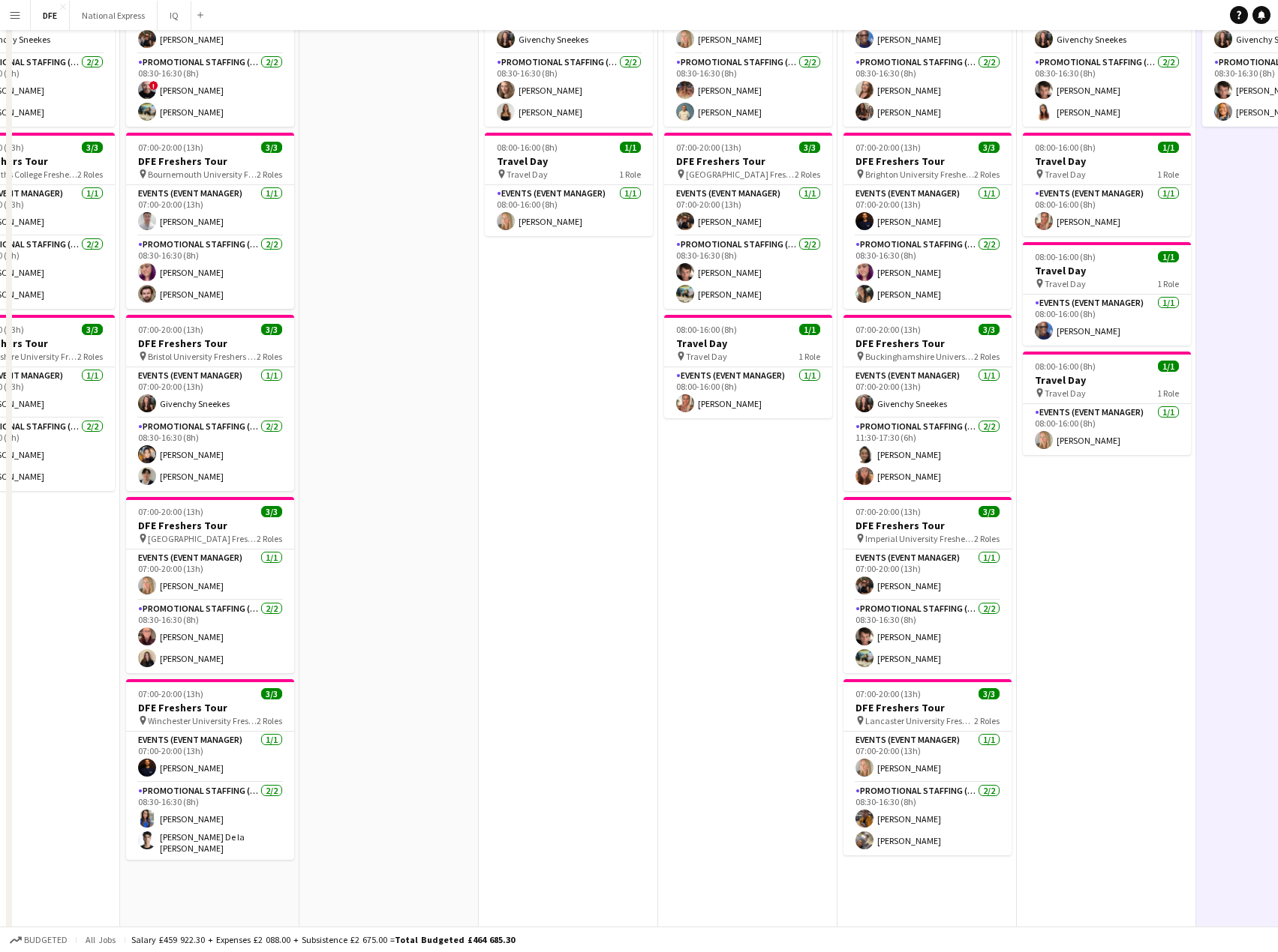
scroll to position [0, 0]
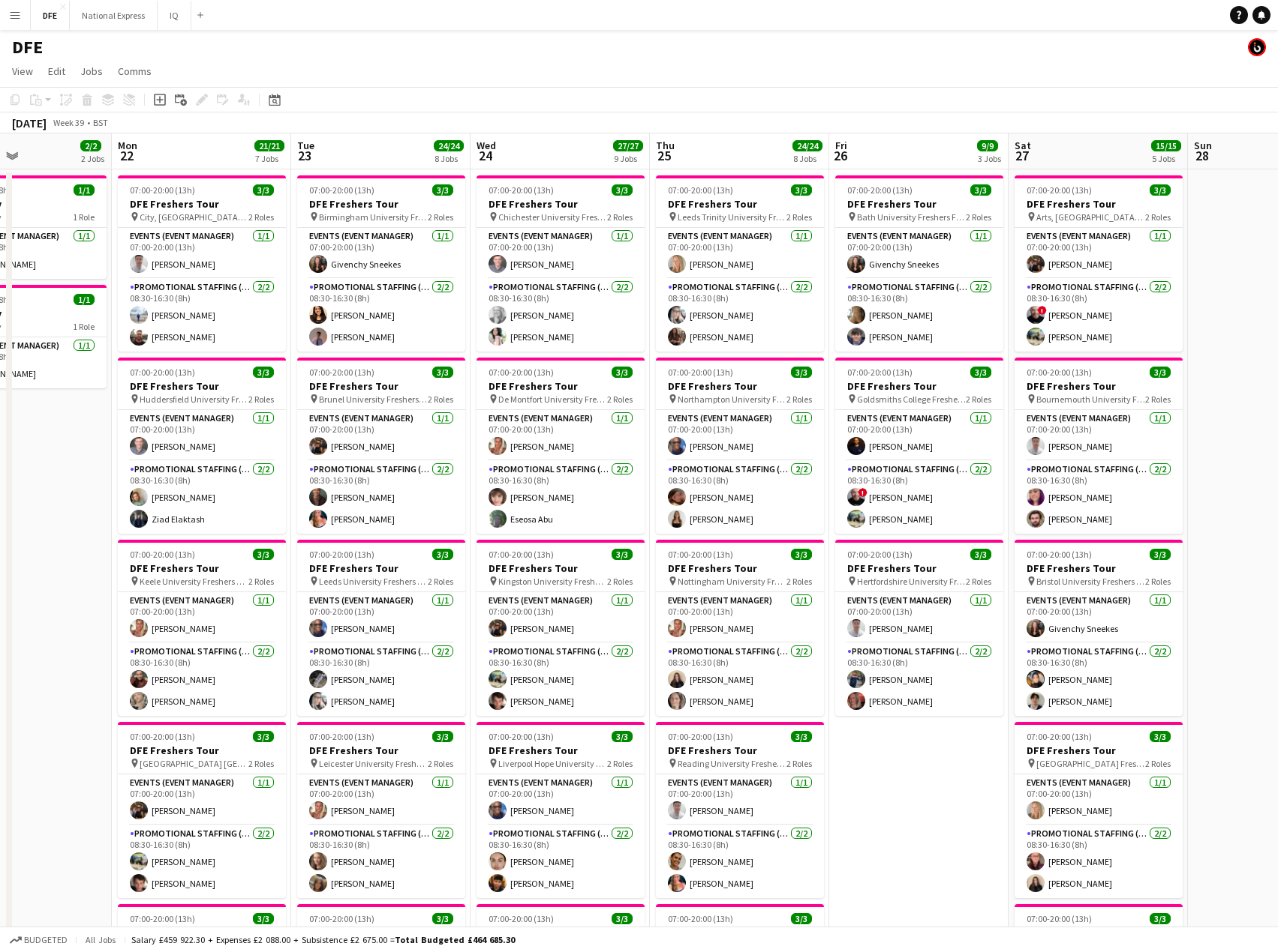
drag, startPoint x: 472, startPoint y: 264, endPoint x: 1197, endPoint y: 288, distance: 725.4
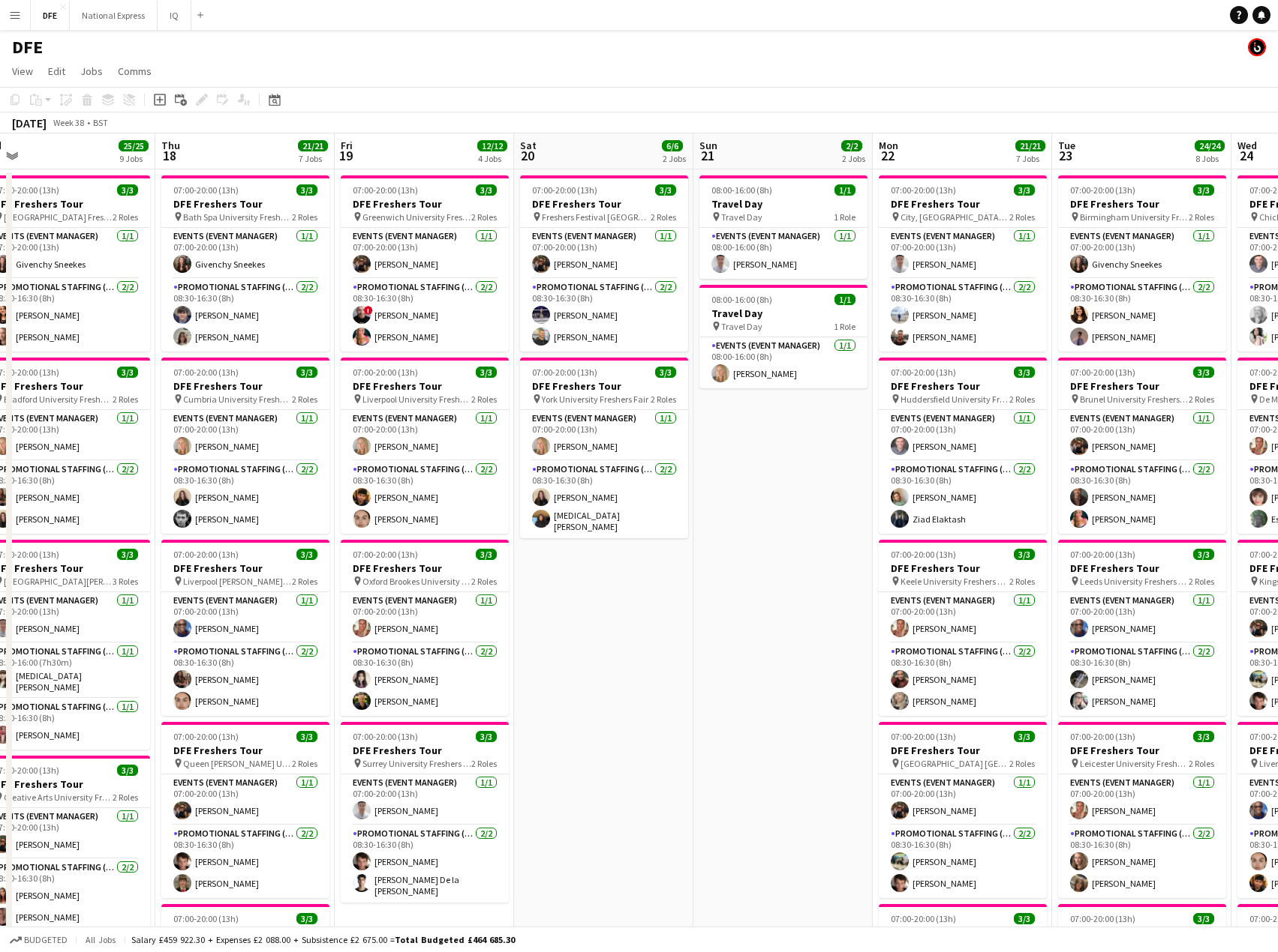
scroll to position [0, 348]
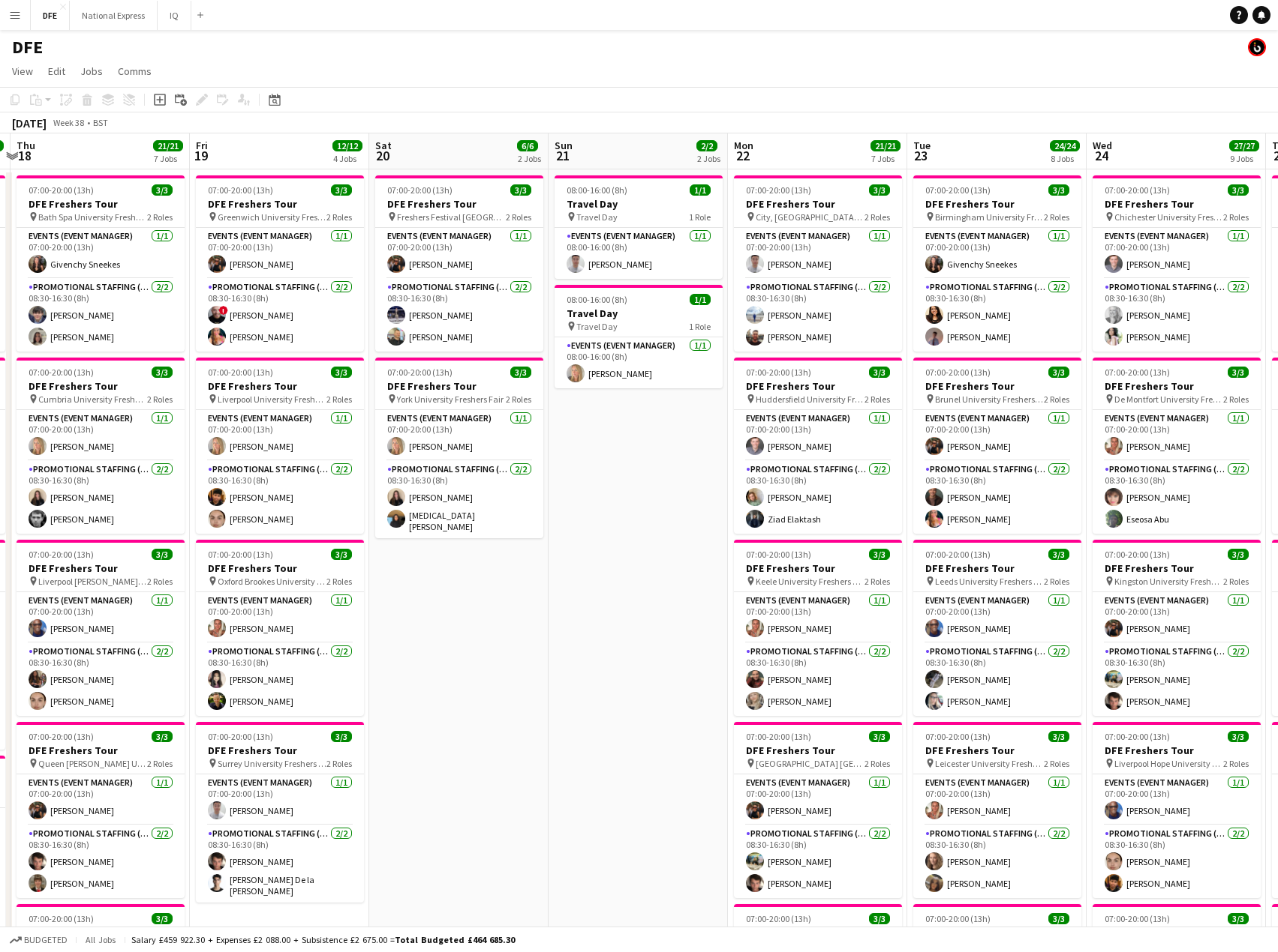
drag, startPoint x: 526, startPoint y: 318, endPoint x: 1143, endPoint y: 362, distance: 618.6
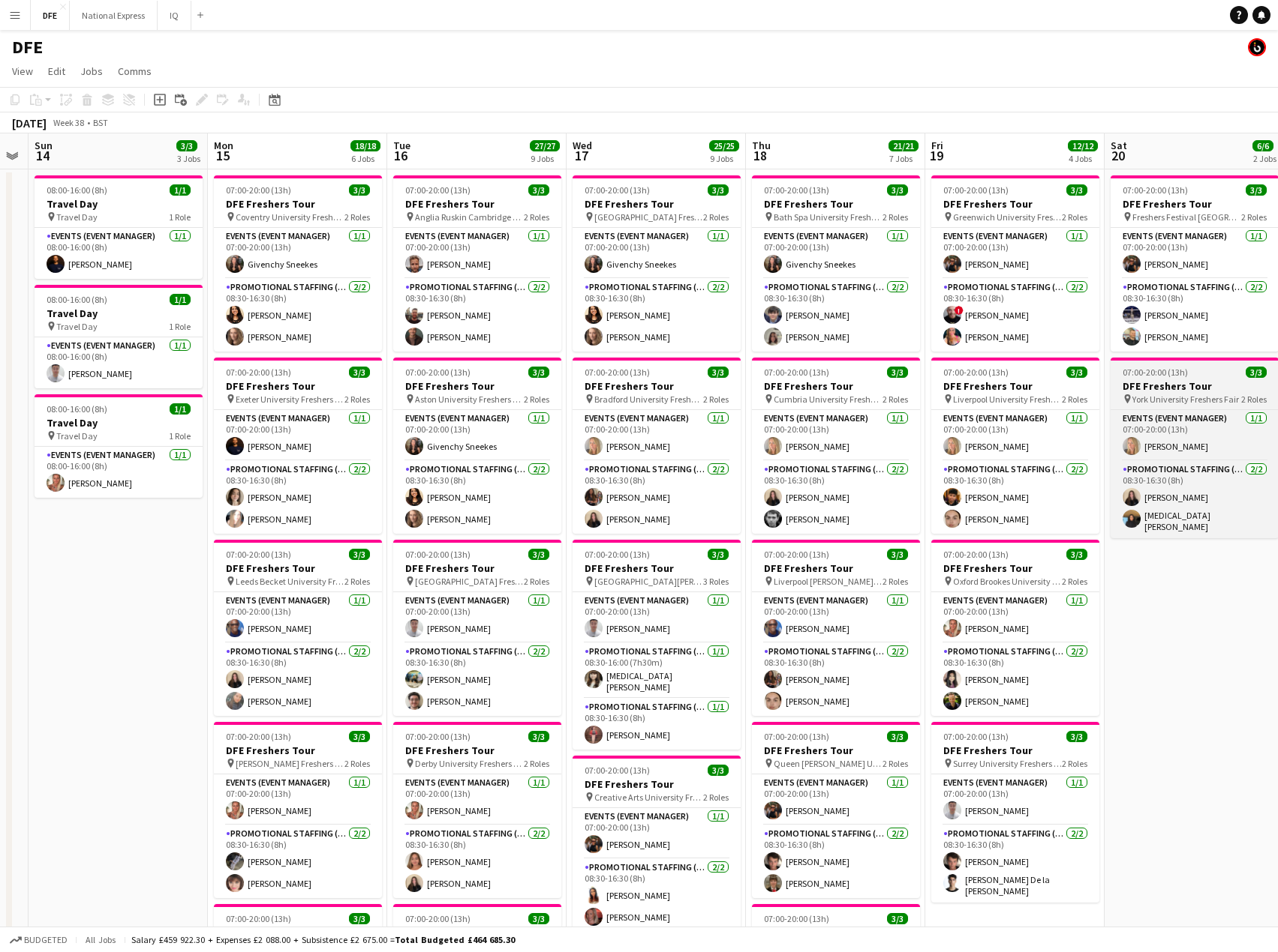
drag, startPoint x: 586, startPoint y: 357, endPoint x: 1156, endPoint y: 379, distance: 570.4
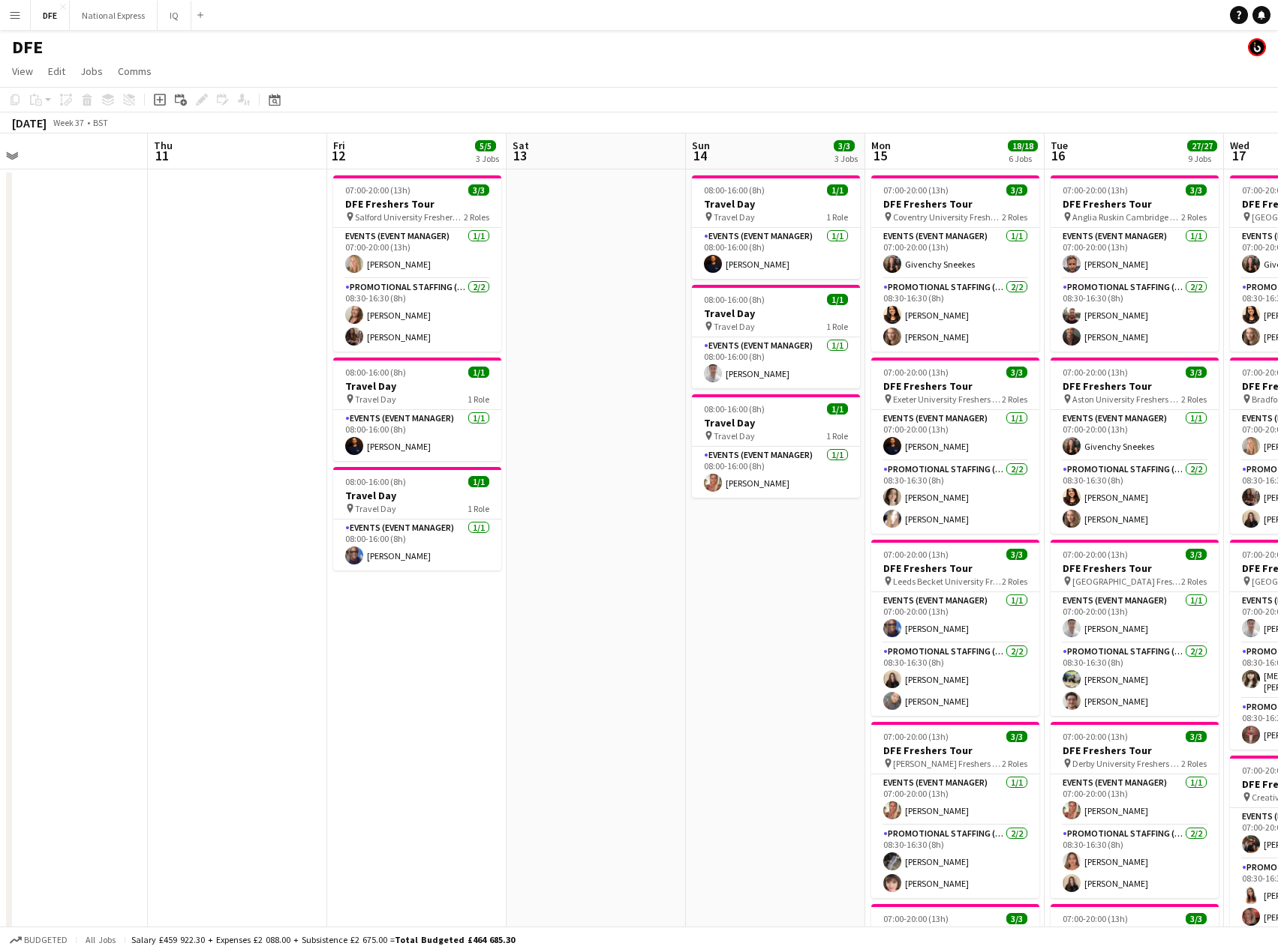
scroll to position [0, 424]
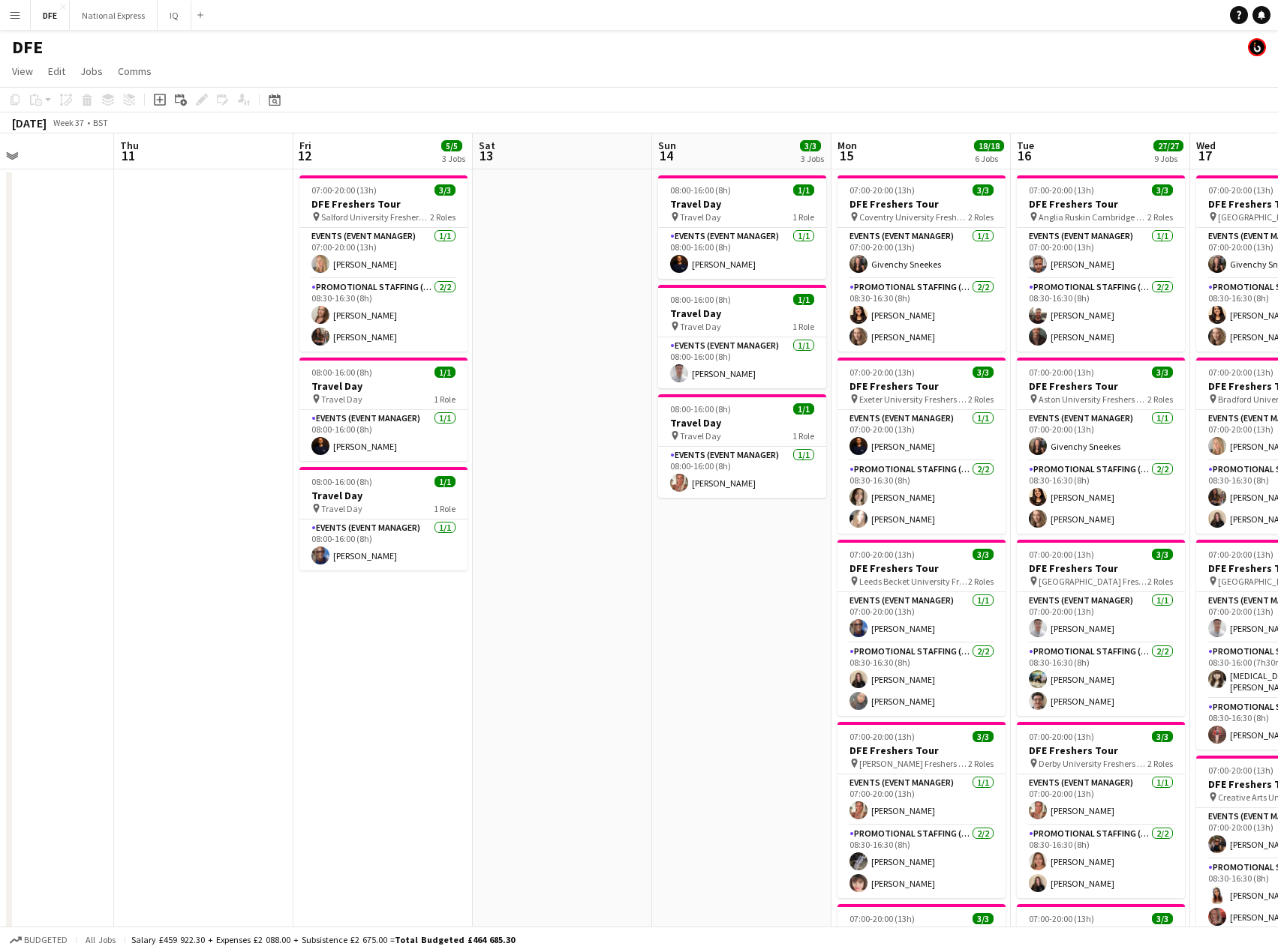
drag, startPoint x: 616, startPoint y: 356, endPoint x: 1044, endPoint y: 362, distance: 428.0
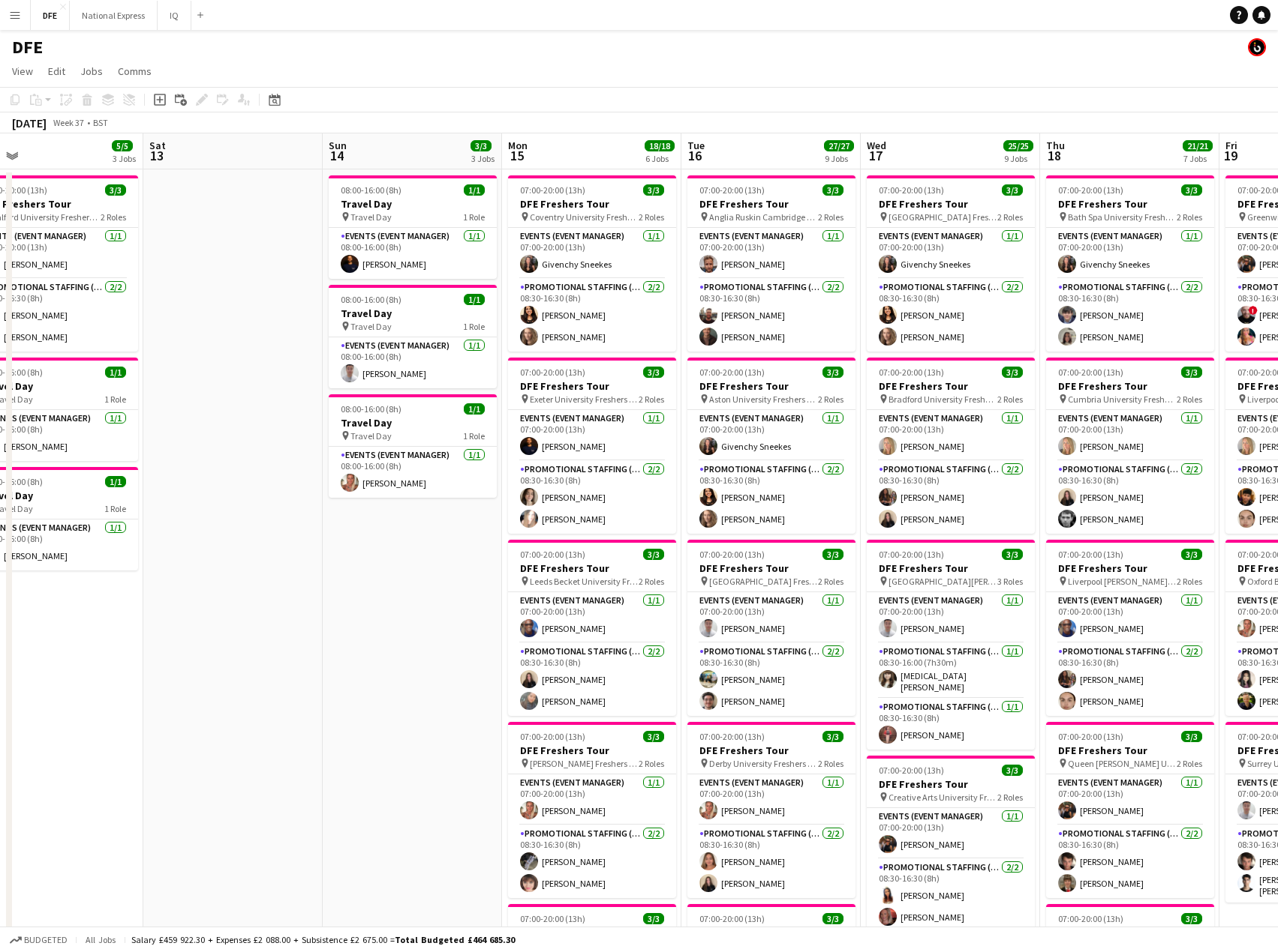
scroll to position [0, 395]
drag, startPoint x: 1140, startPoint y: 395, endPoint x: 811, endPoint y: 379, distance: 329.4
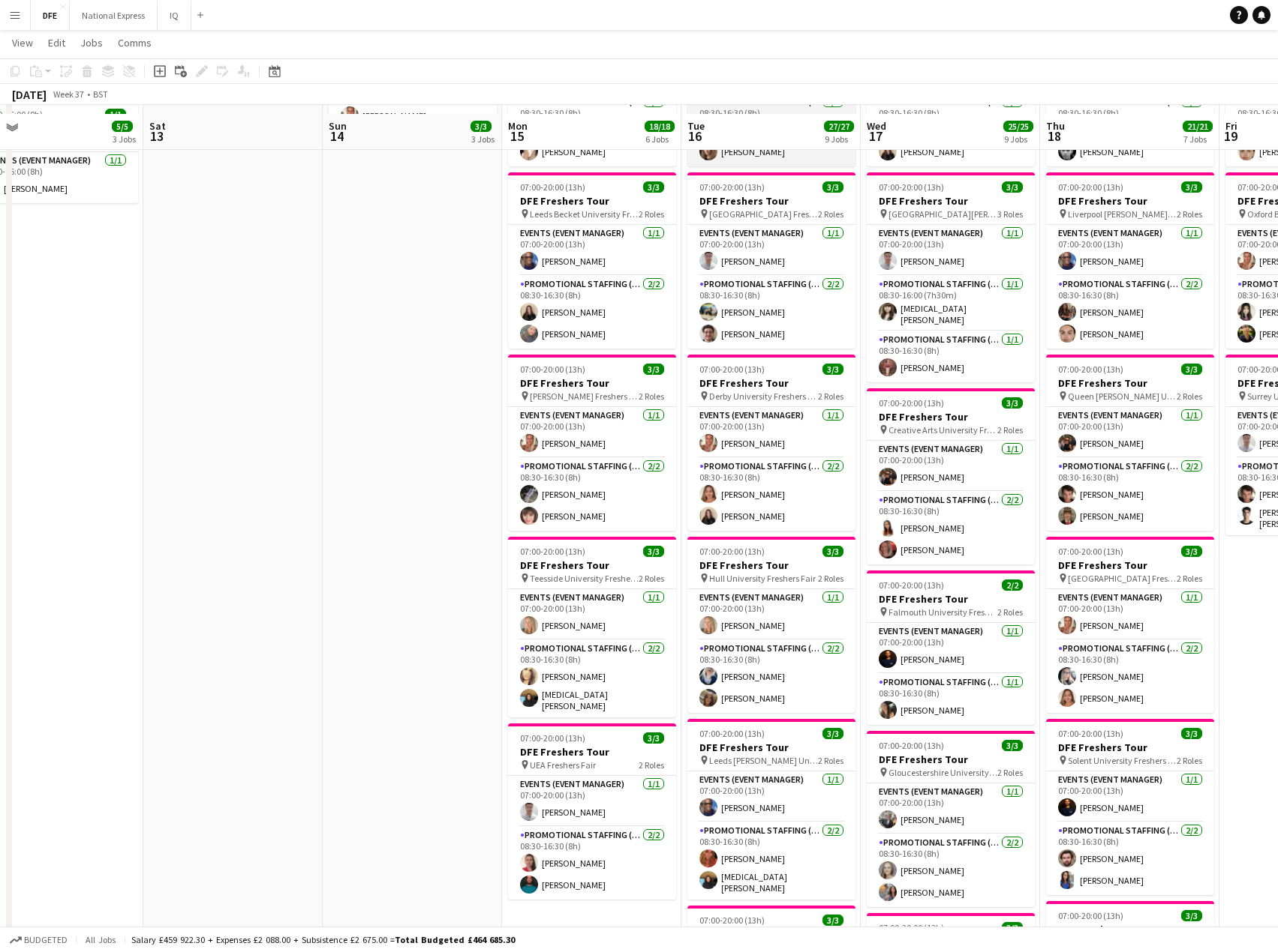
scroll to position [375, 0]
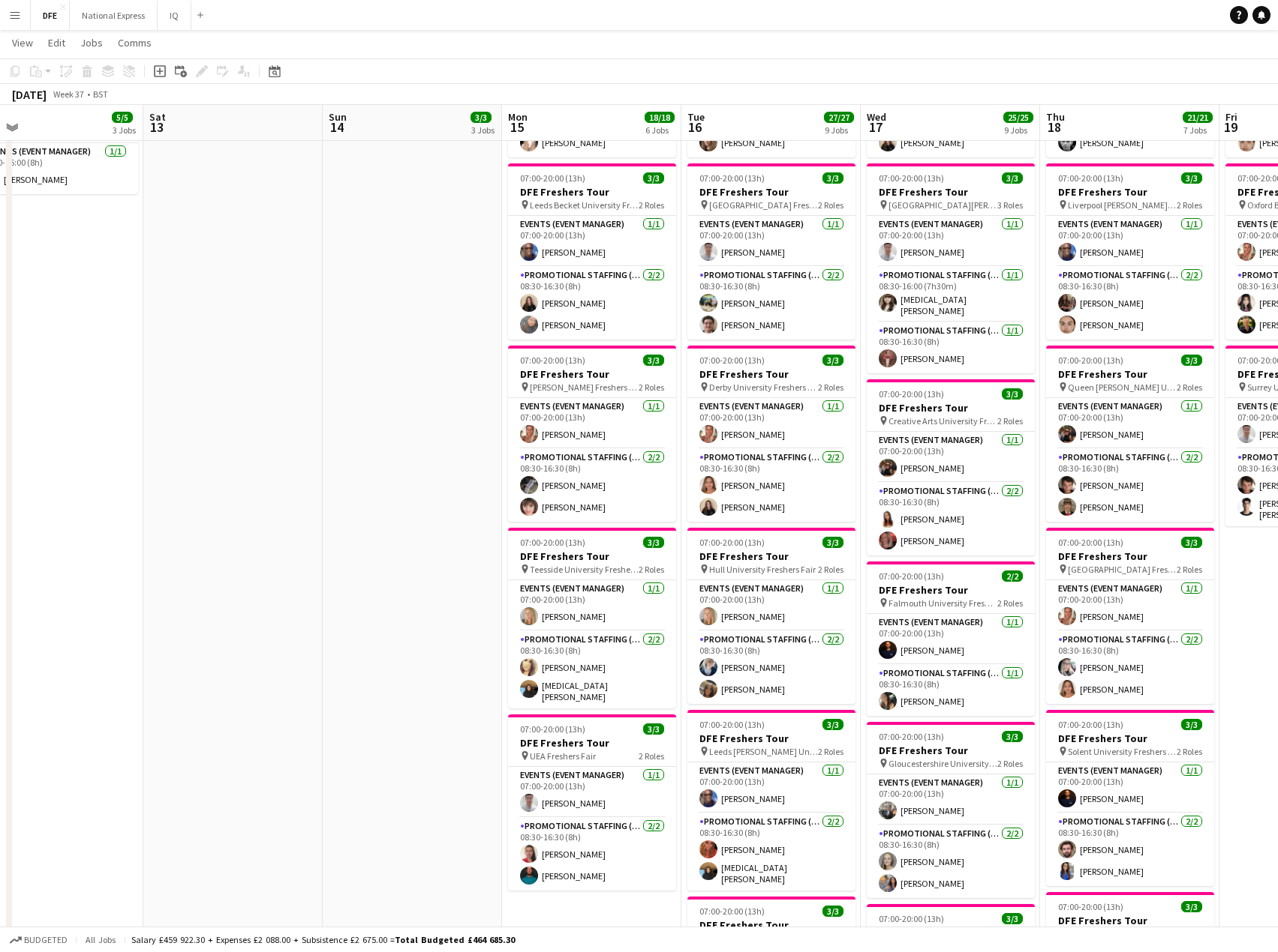
drag, startPoint x: 400, startPoint y: 510, endPoint x: 1050, endPoint y: 479, distance: 650.7
click at [0, 508] on html "Menu Boards Boards Boards All jobs Status Workforce Workforce My Workforce Recr…" at bounding box center [639, 665] width 1278 height 2081
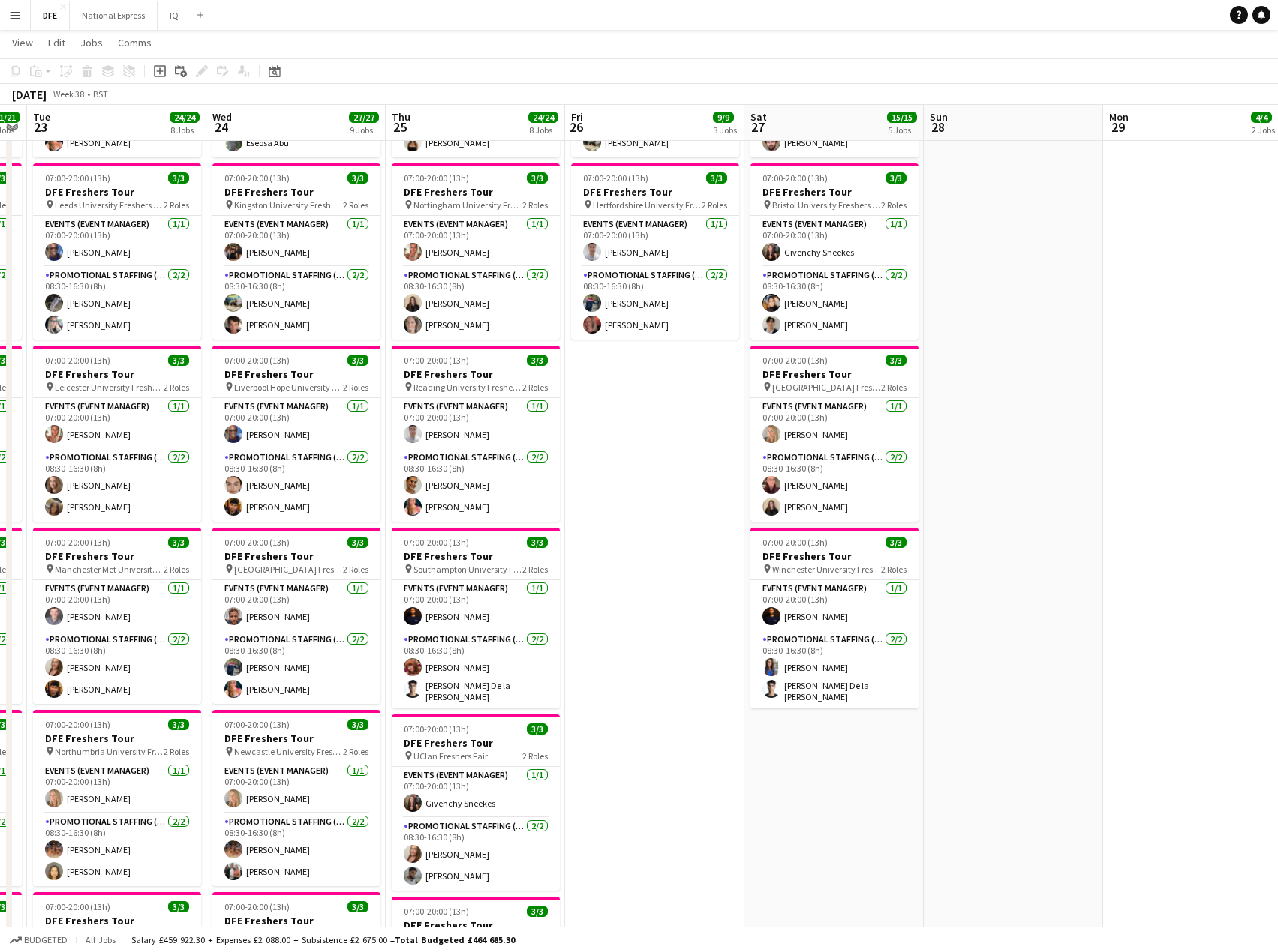
scroll to position [0, 511]
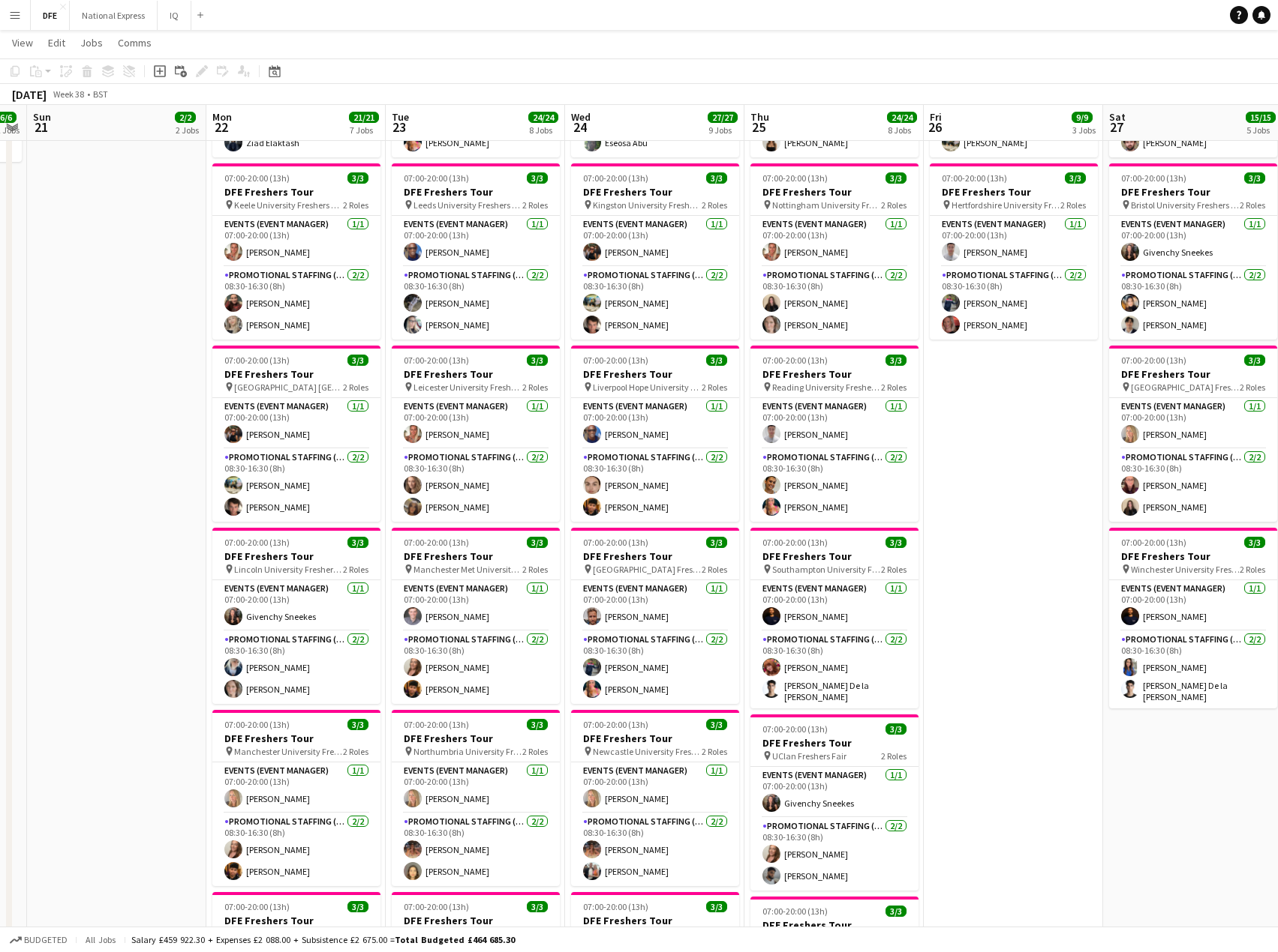
drag, startPoint x: 1199, startPoint y: 465, endPoint x: 306, endPoint y: 471, distance: 893.0
click at [306, 471] on app-calendar-viewport "Thu 18 21/21 7 Jobs Fri 19 12/12 4 Jobs Sat 20 6/6 2 Jobs Sun 21 2/2 2 Jobs Mon…" at bounding box center [639, 682] width 1278 height 1997
click at [372, 53] on app-page-menu "View Day view expanded Day view collapsed Month view Date picker Jump to [DATE]…" at bounding box center [639, 45] width 1278 height 29
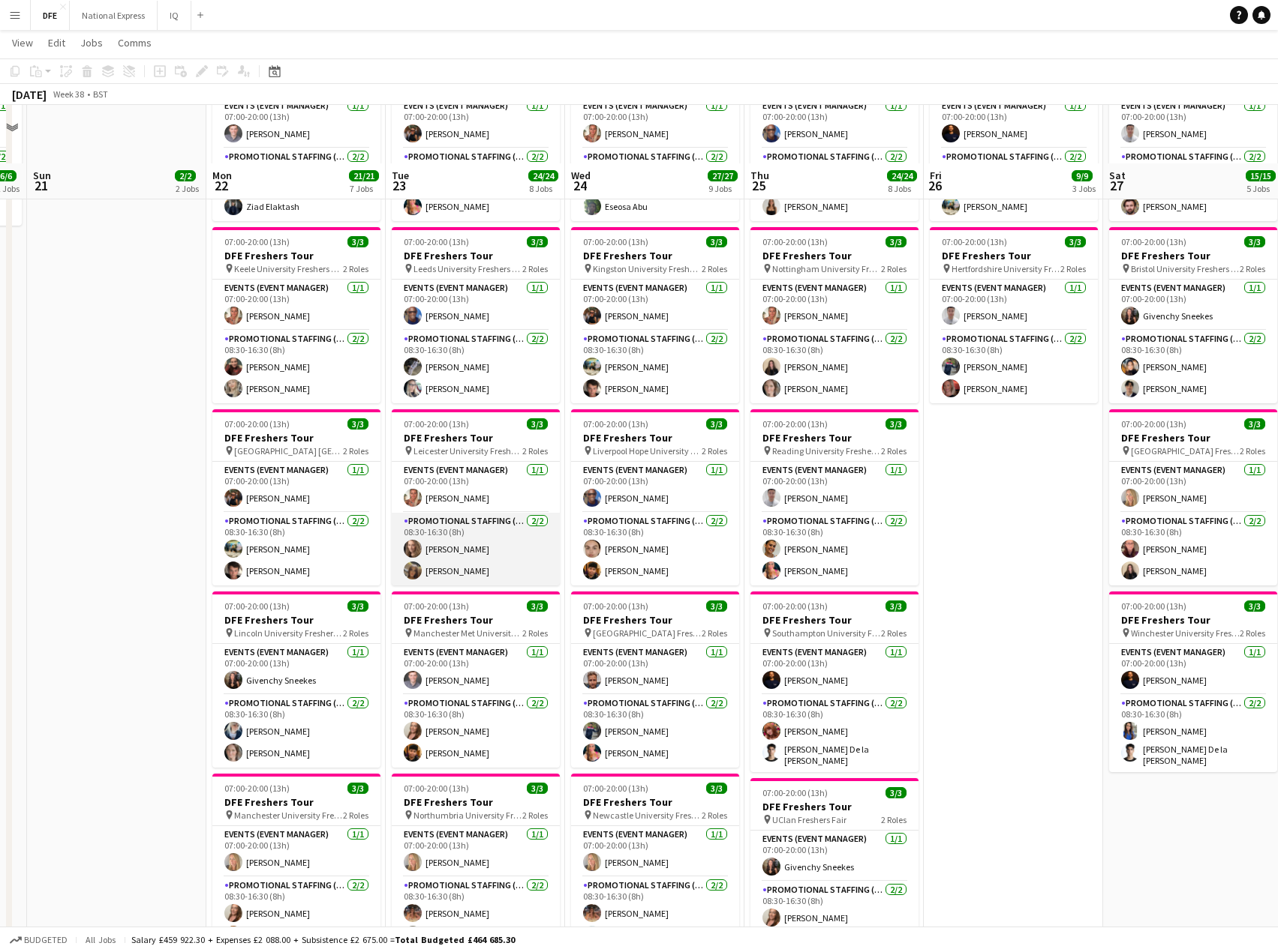
scroll to position [300, 0]
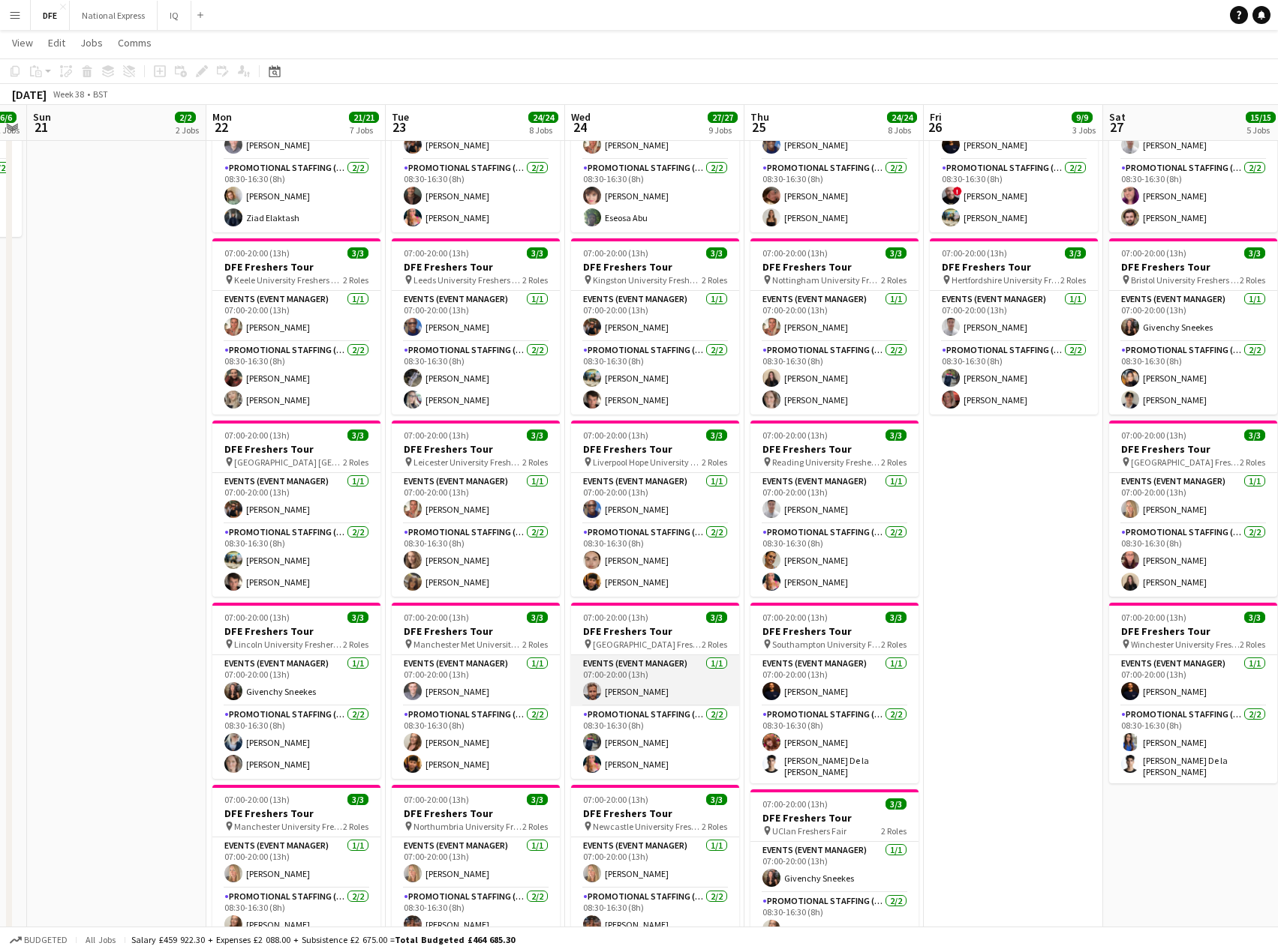
click at [692, 690] on app-card-role "Events (Event Manager) [DATE] 07:00-20:00 (13h) [PERSON_NAME]" at bounding box center [655, 680] width 168 height 51
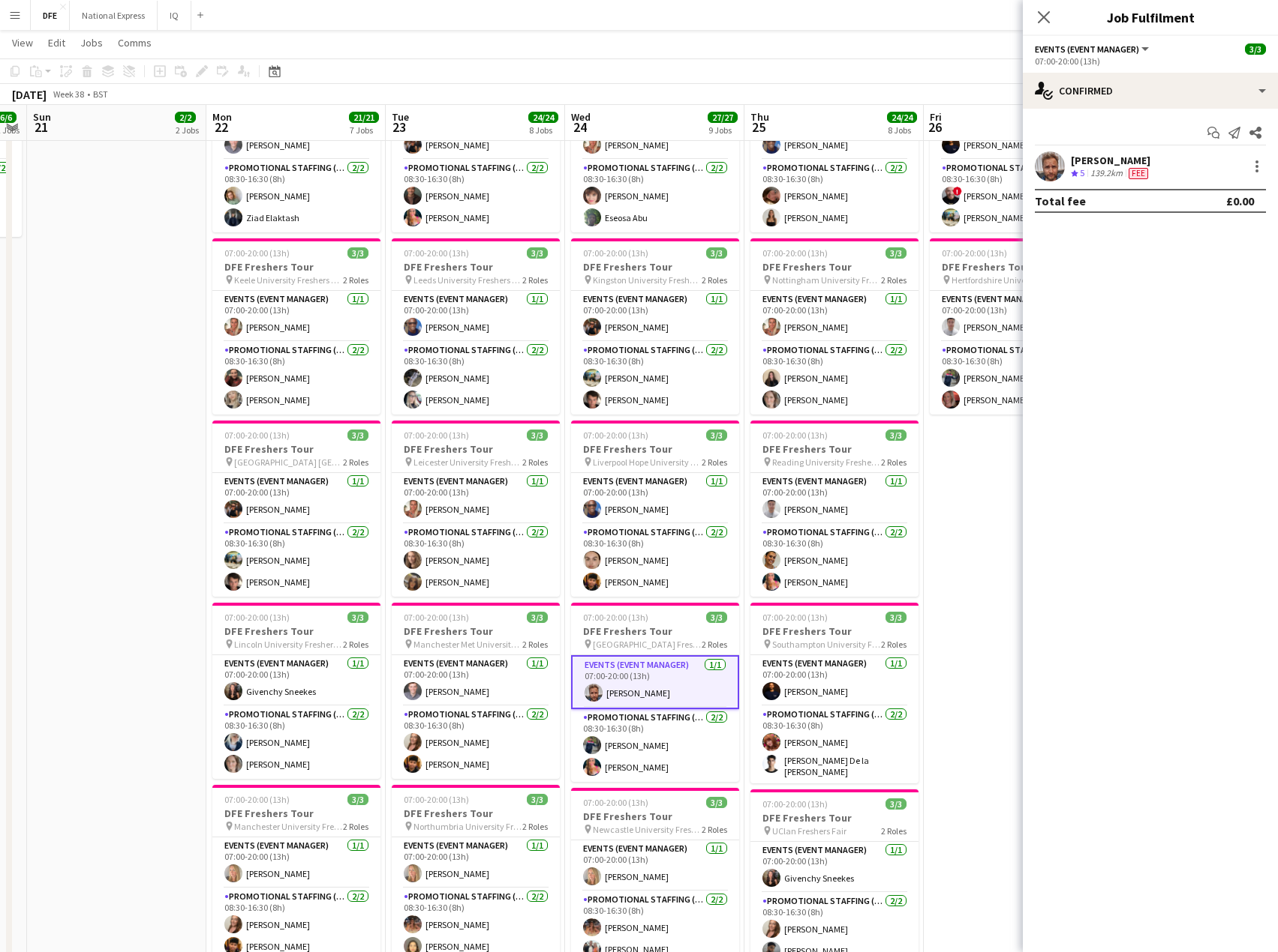
click at [678, 62] on app-toolbar "Copy Paste Paste Ctrl+V Paste with crew Ctrl+Shift+V Paste linked Job [GEOGRAPH…" at bounding box center [639, 71] width 1278 height 26
